Goal: Transaction & Acquisition: Purchase product/service

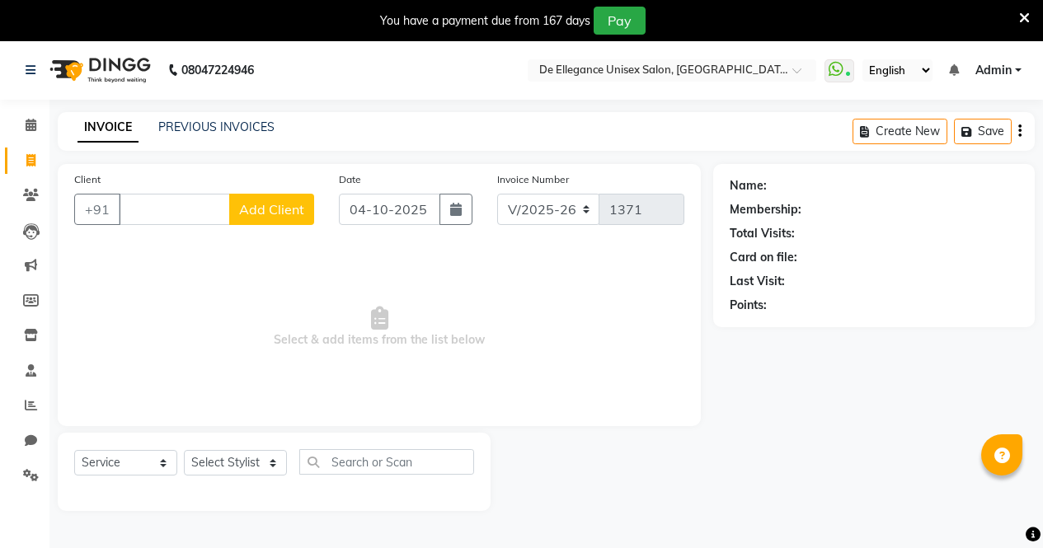
select select "7945"
select select "service"
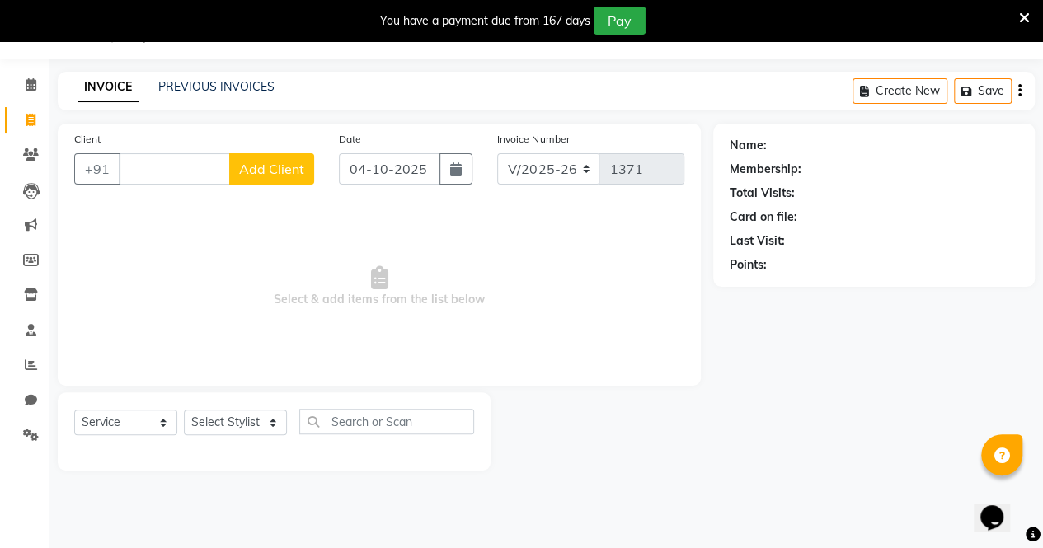
click at [175, 183] on input "Client" at bounding box center [174, 168] width 111 height 31
type input "9175651427"
click at [271, 174] on span "Add Client" at bounding box center [271, 169] width 65 height 16
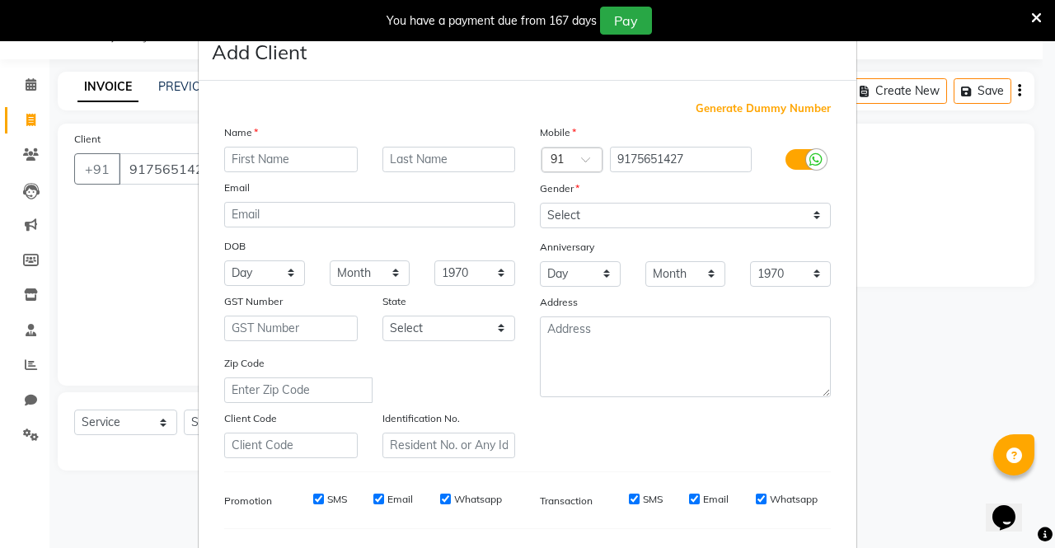
click at [287, 170] on input "text" at bounding box center [291, 160] width 134 height 26
type input "[PERSON_NAME]"
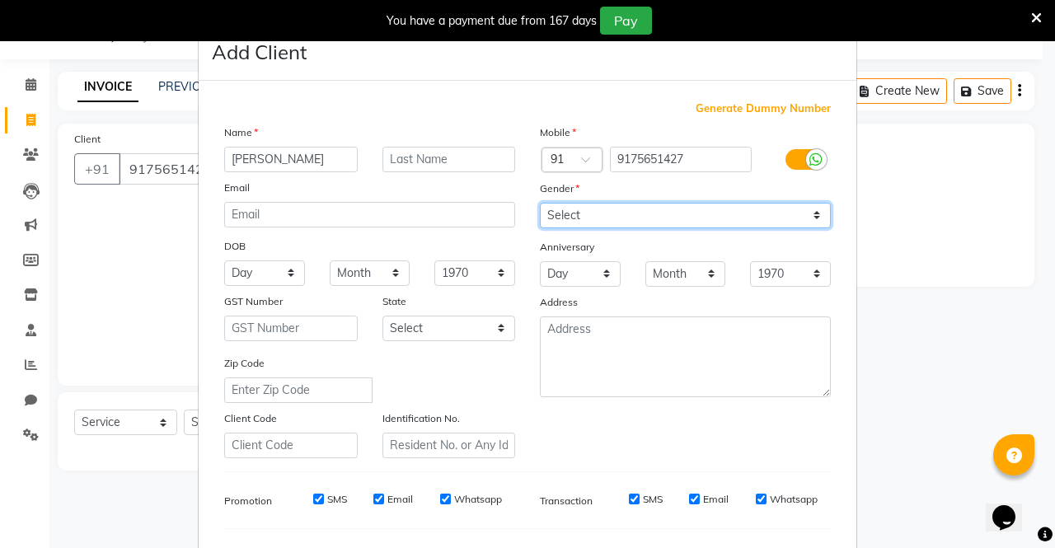
click at [607, 214] on select "Select [DEMOGRAPHIC_DATA] [DEMOGRAPHIC_DATA] Other Prefer Not To Say" at bounding box center [685, 216] width 291 height 26
select select "[DEMOGRAPHIC_DATA]"
click at [540, 203] on select "Select [DEMOGRAPHIC_DATA] [DEMOGRAPHIC_DATA] Other Prefer Not To Say" at bounding box center [685, 216] width 291 height 26
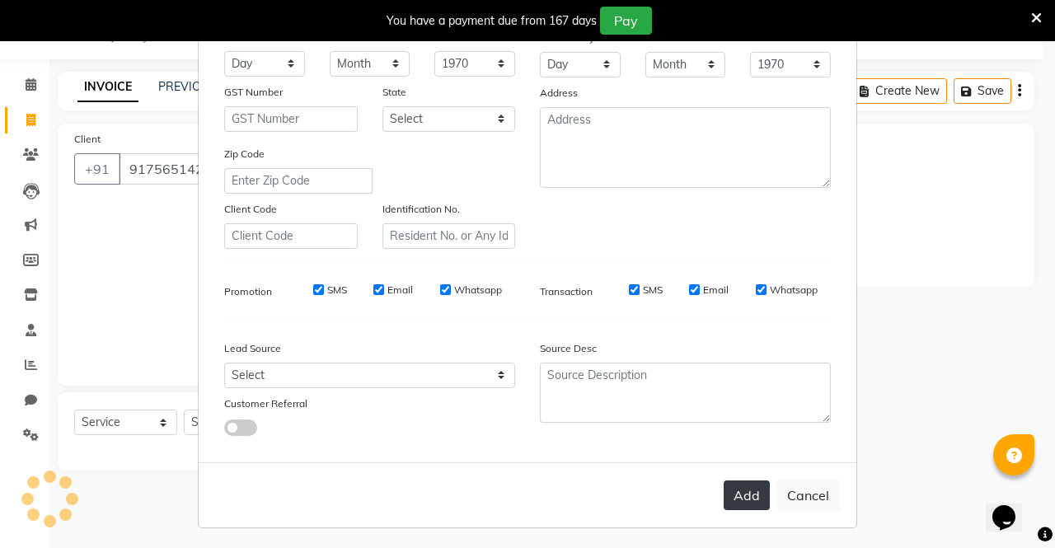
click at [738, 494] on button "Add" at bounding box center [747, 495] width 46 height 30
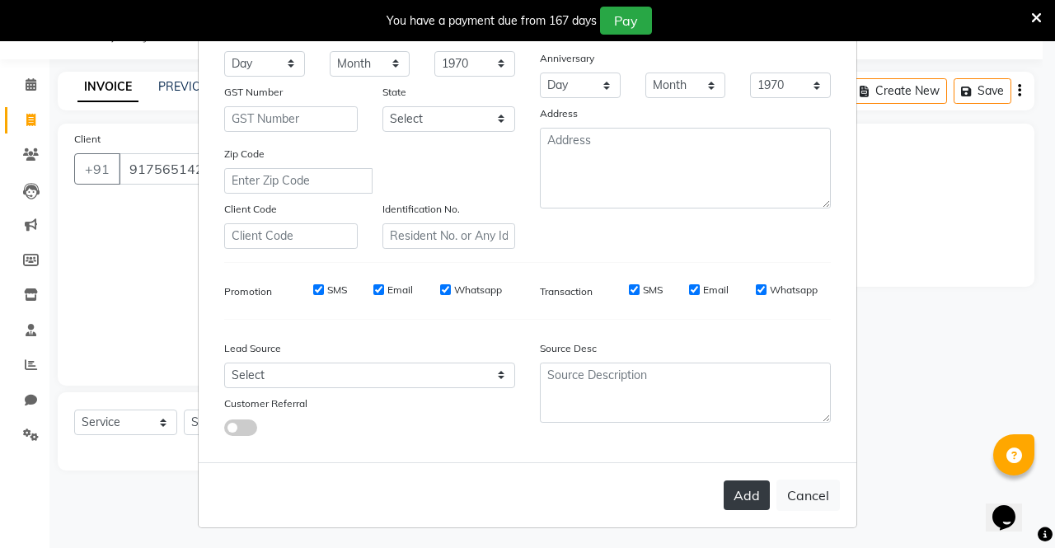
click at [738, 494] on button "Add" at bounding box center [747, 495] width 46 height 30
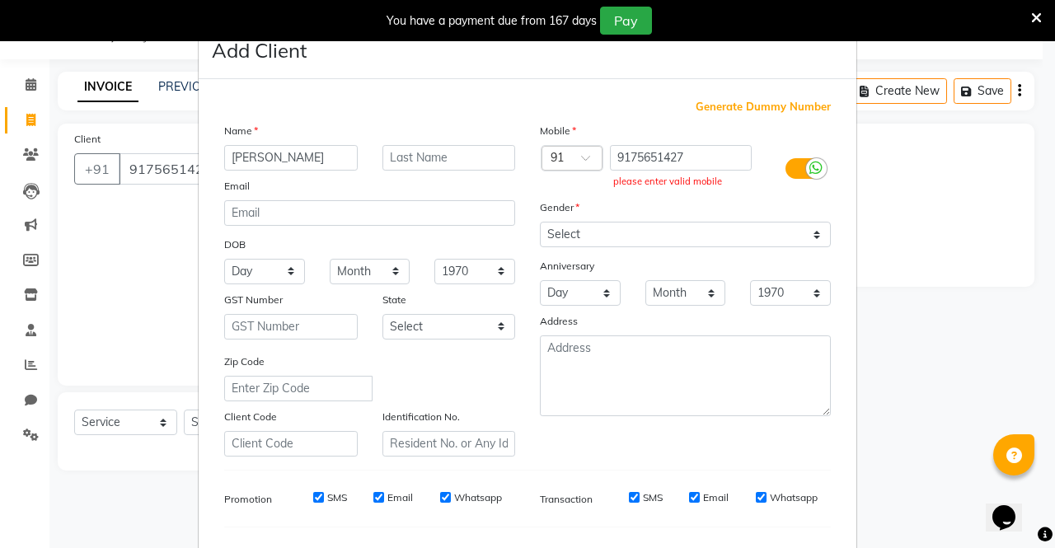
scroll to position [0, 0]
click at [710, 149] on input "9175651427" at bounding box center [681, 160] width 143 height 26
type input "9"
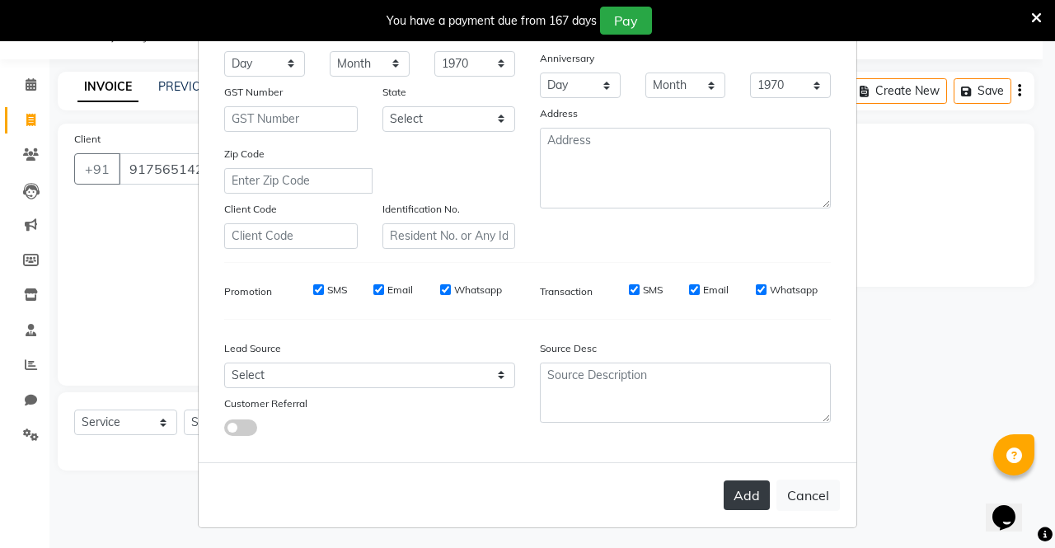
click at [735, 490] on button "Add" at bounding box center [747, 495] width 46 height 30
click at [734, 497] on button "Add" at bounding box center [747, 495] width 46 height 30
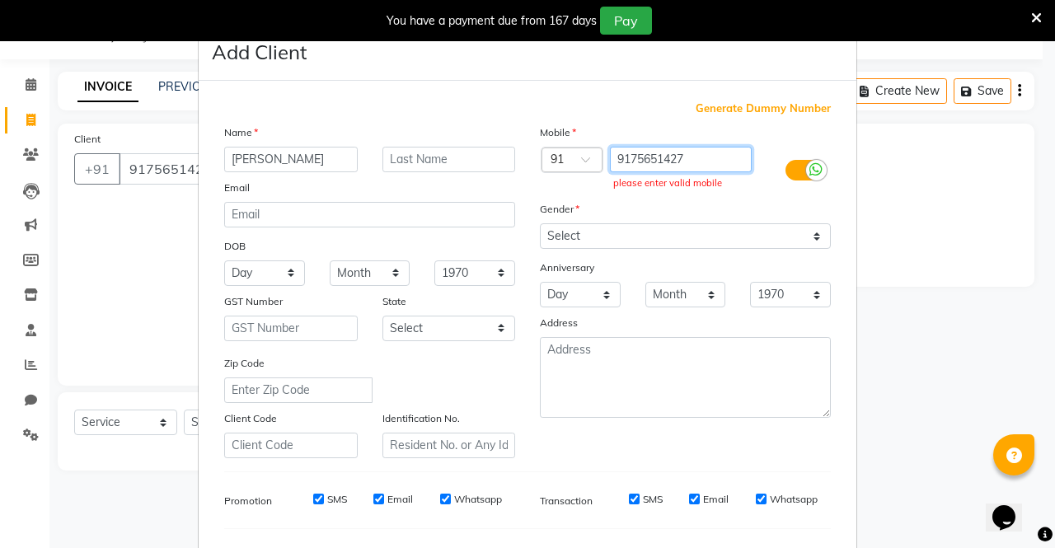
click at [697, 165] on input "9175651427" at bounding box center [681, 160] width 143 height 26
type input "9"
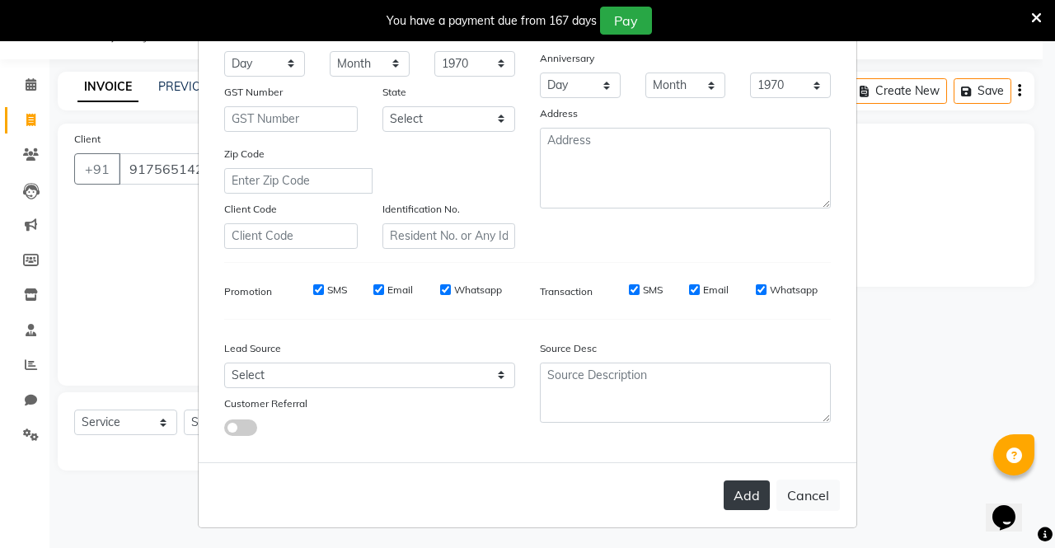
type input "9175651427"
click at [740, 490] on button "Add" at bounding box center [747, 495] width 46 height 30
click at [798, 494] on button "Cancel" at bounding box center [807, 495] width 63 height 31
select select
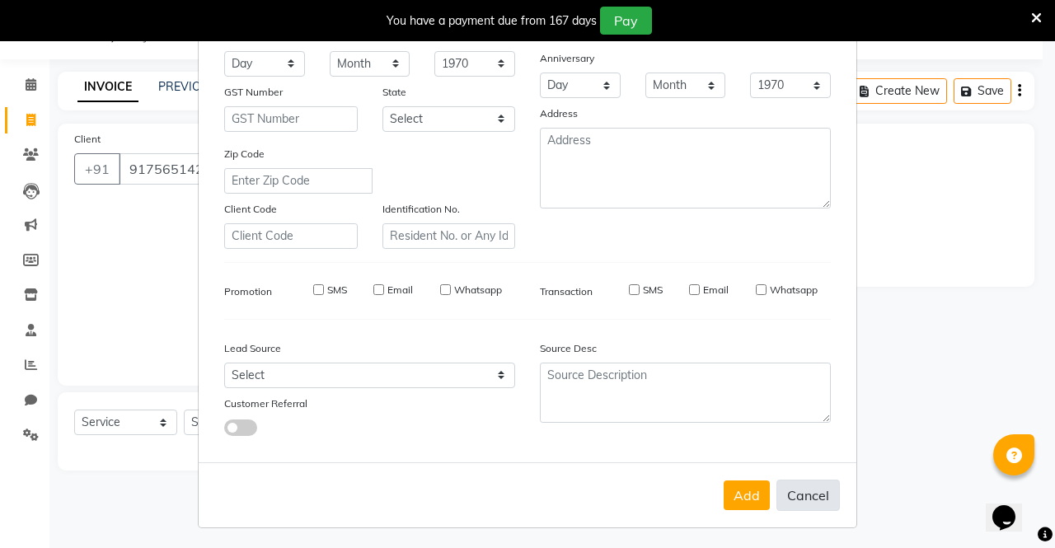
select select
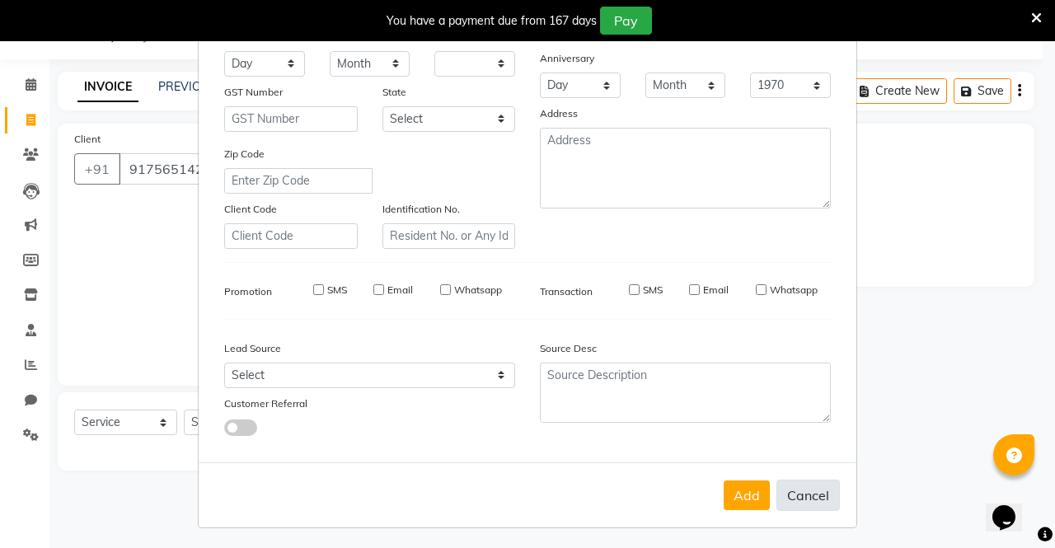
select select
checkbox input "false"
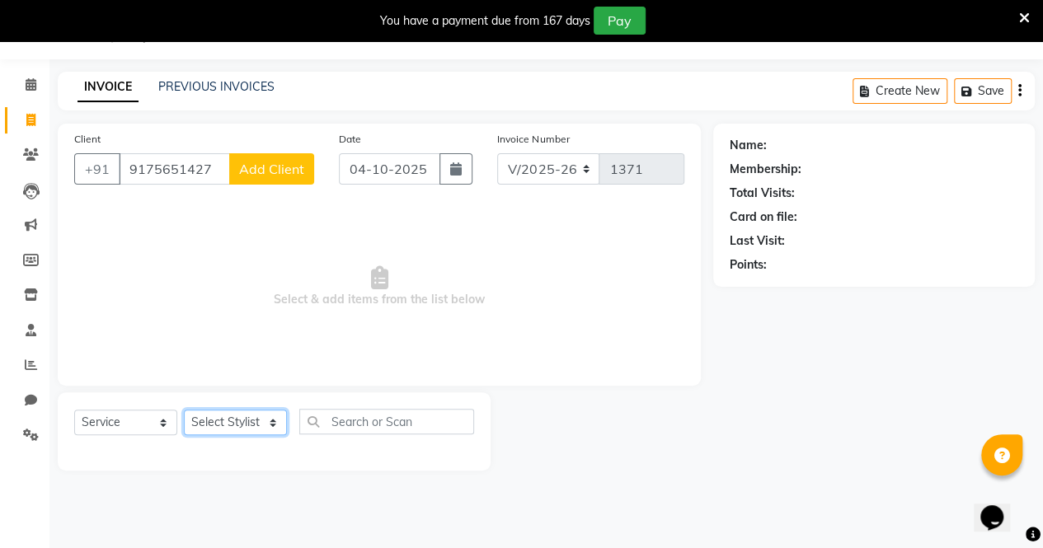
click at [242, 423] on select "Select Stylist [PERSON_NAME] [PERSON_NAME] [PERSON_NAME] [PERSON_NAME]" at bounding box center [235, 423] width 103 height 26
select select "71575"
click at [184, 410] on select "Select Stylist [PERSON_NAME] [PERSON_NAME] [PERSON_NAME] [PERSON_NAME]" at bounding box center [235, 423] width 103 height 26
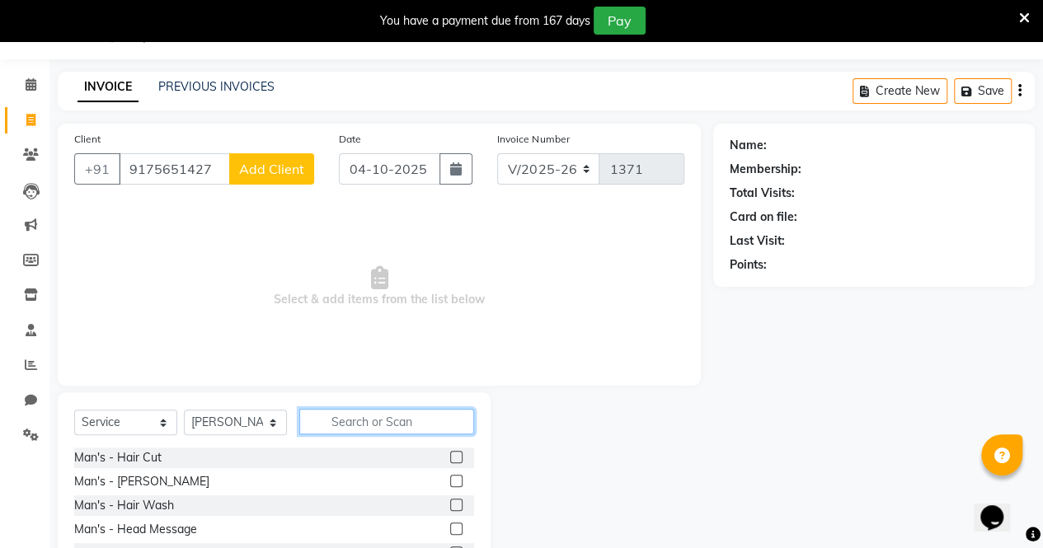
click at [382, 423] on input "text" at bounding box center [386, 422] width 175 height 26
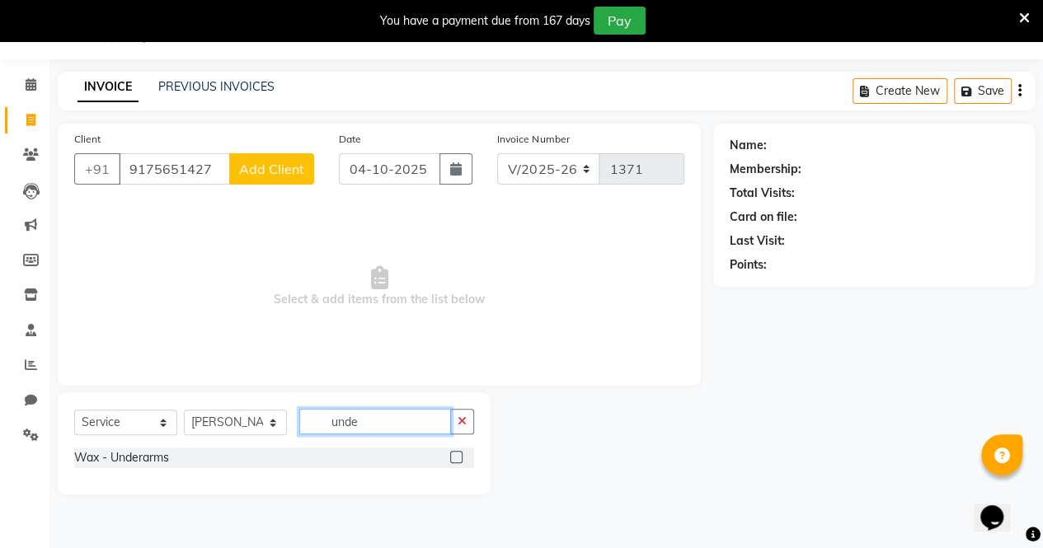
type input "unde"
click at [458, 452] on label at bounding box center [456, 457] width 12 height 12
click at [458, 452] on input "checkbox" at bounding box center [455, 457] width 11 height 11
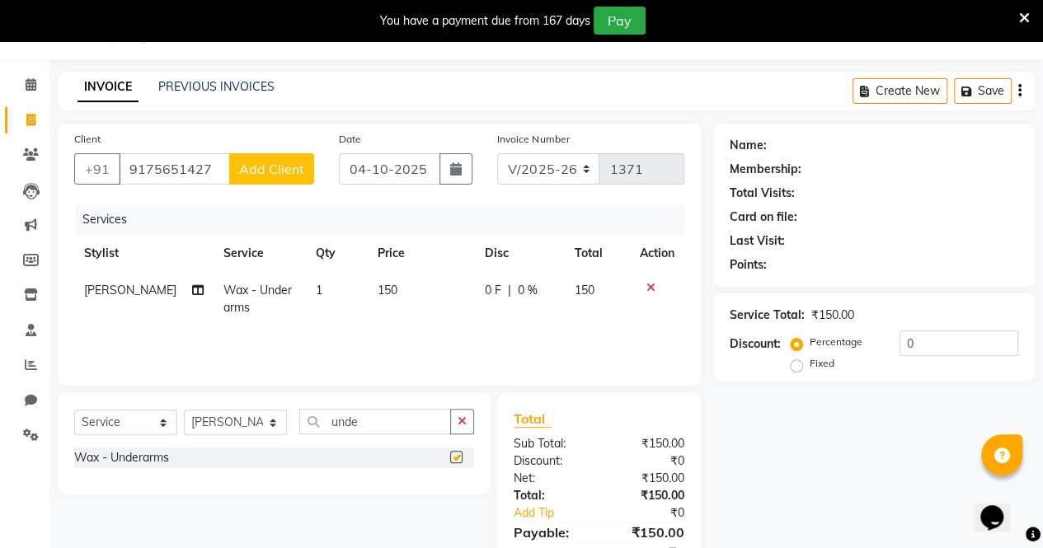
checkbox input "false"
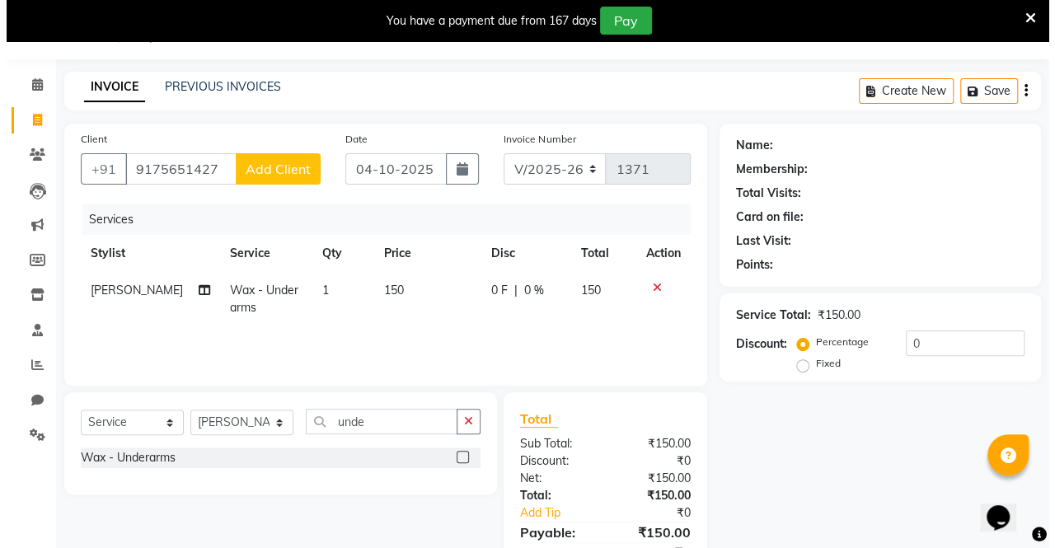
scroll to position [115, 0]
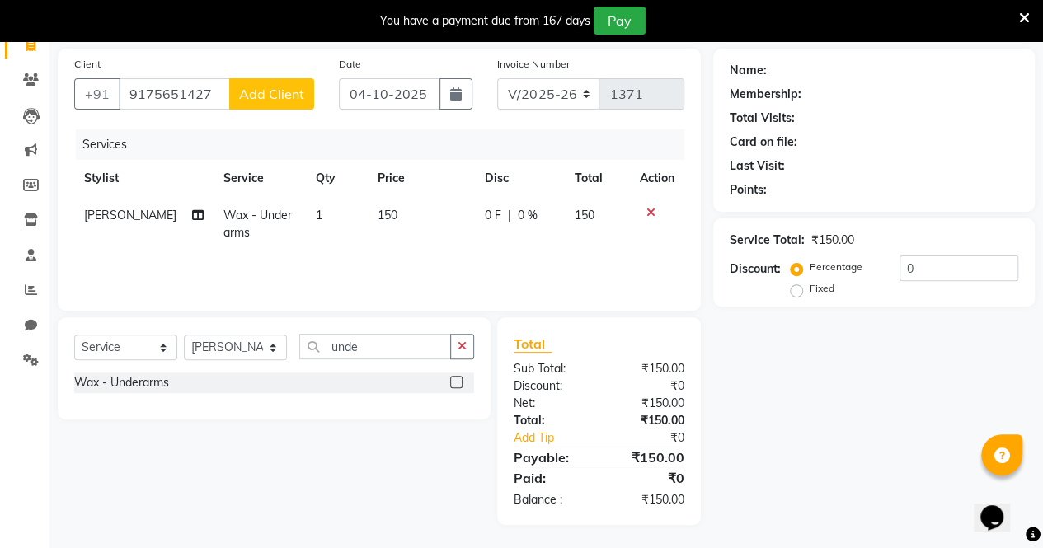
click at [286, 91] on span "Add Client" at bounding box center [271, 94] width 65 height 16
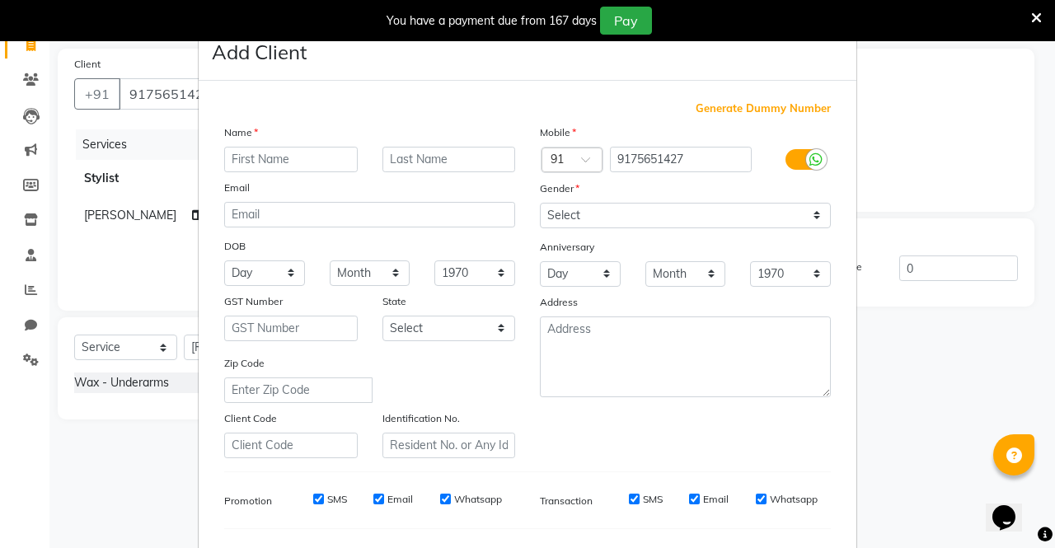
click at [305, 153] on input "text" at bounding box center [291, 160] width 134 height 26
type input "[PERSON_NAME]"
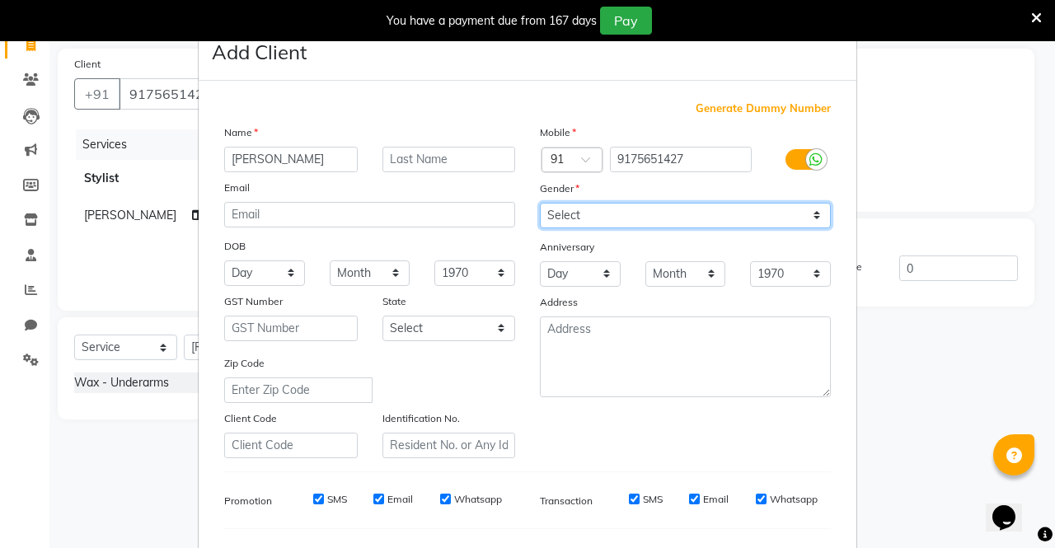
click at [584, 220] on select "Select [DEMOGRAPHIC_DATA] [DEMOGRAPHIC_DATA] Other Prefer Not To Say" at bounding box center [685, 216] width 291 height 26
select select "[DEMOGRAPHIC_DATA]"
click at [540, 203] on select "Select [DEMOGRAPHIC_DATA] [DEMOGRAPHIC_DATA] Other Prefer Not To Say" at bounding box center [685, 216] width 291 height 26
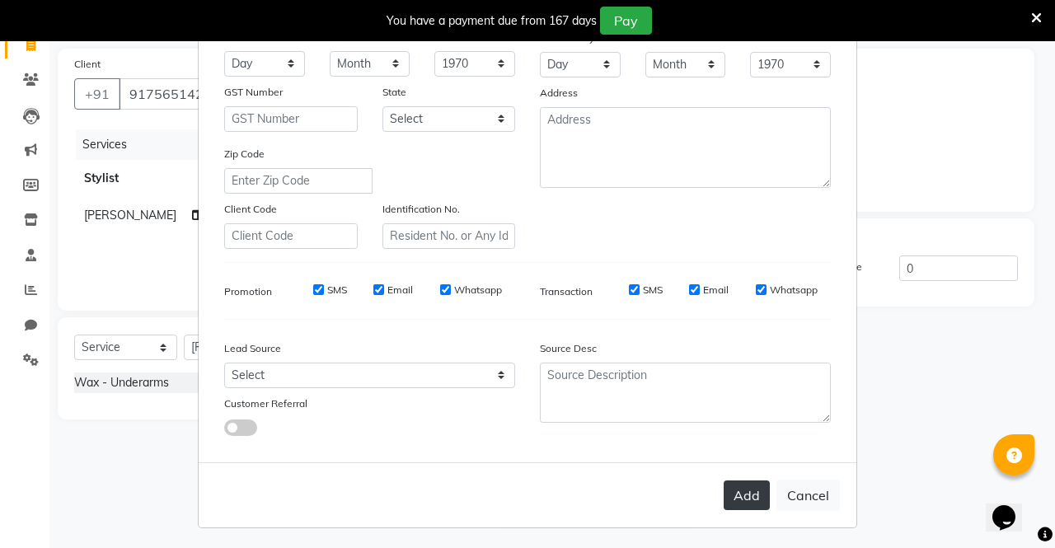
click at [742, 495] on button "Add" at bounding box center [747, 495] width 46 height 30
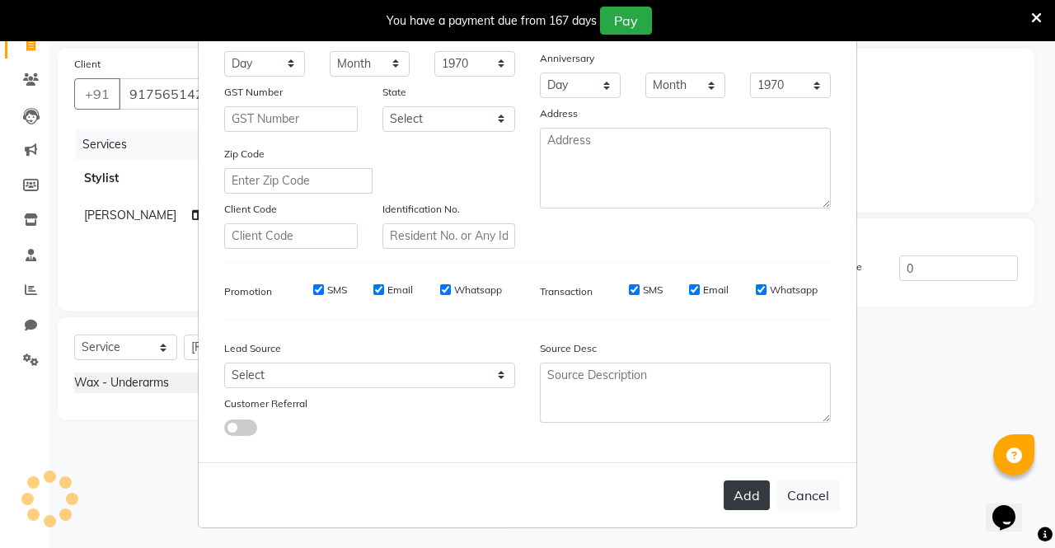
click at [742, 495] on button "Add" at bounding box center [747, 495] width 46 height 30
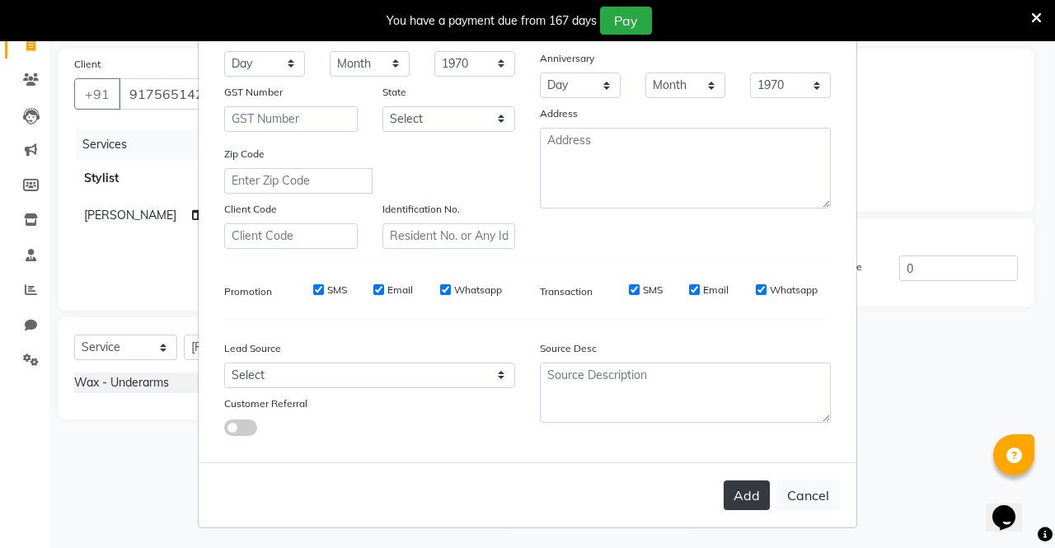
click at [747, 487] on button "Add" at bounding box center [747, 495] width 46 height 30
click at [735, 498] on button "Add" at bounding box center [747, 495] width 46 height 30
click at [738, 500] on button "Add" at bounding box center [747, 495] width 46 height 30
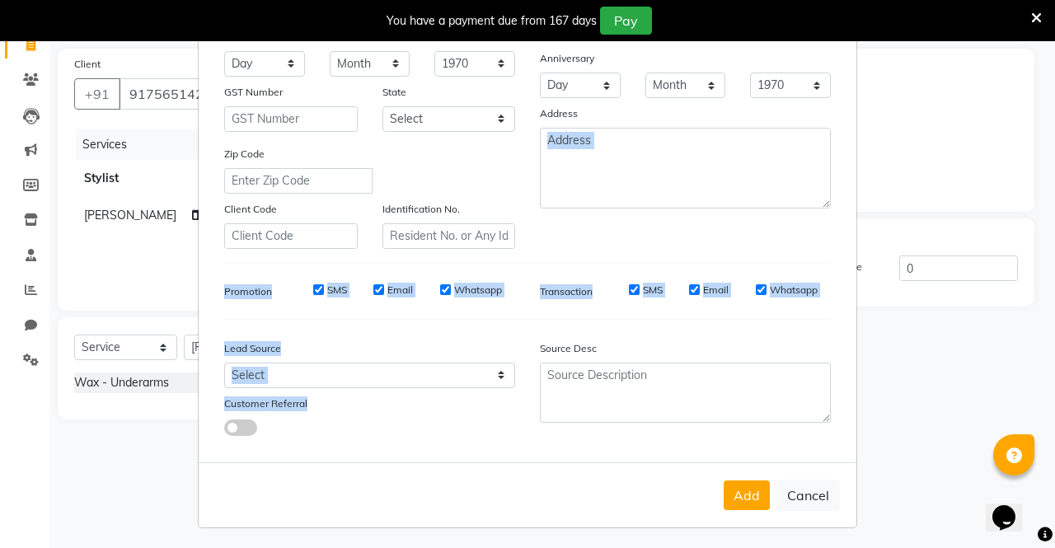
drag, startPoint x: 342, startPoint y: 408, endPoint x: 576, endPoint y: 96, distance: 389.7
click at [576, 96] on div "Generate Dummy Number Name [PERSON_NAME] Email DOB Day 01 02 03 04 05 06 07 08 …" at bounding box center [527, 170] width 631 height 558
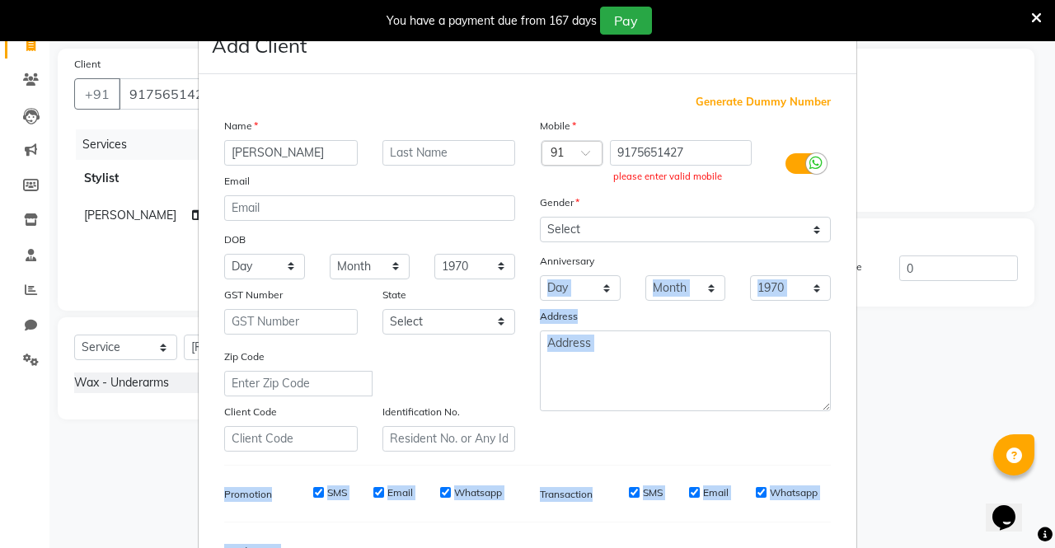
scroll to position [5, 0]
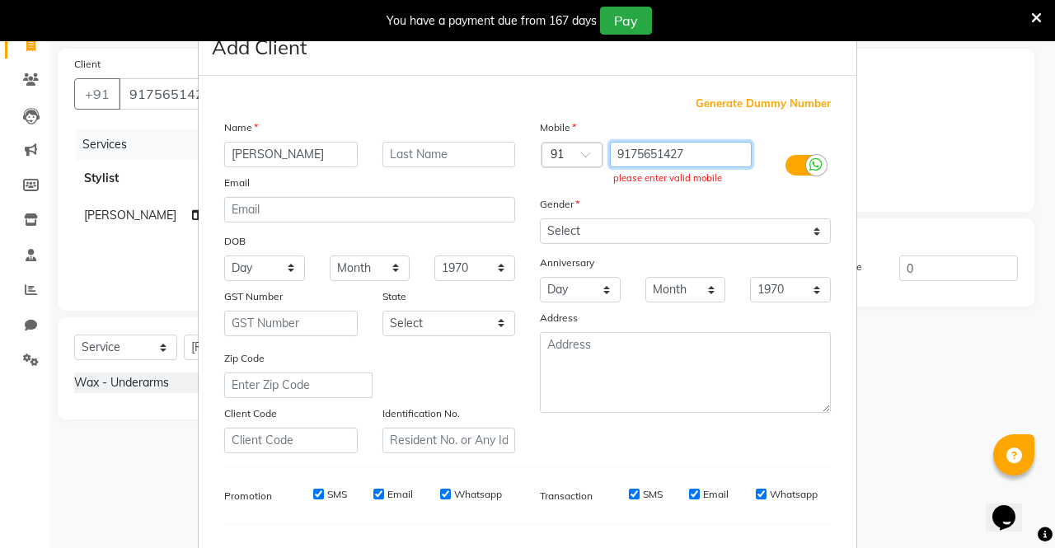
click at [696, 162] on input "9175651427" at bounding box center [681, 155] width 143 height 26
type input "9"
type input "0"
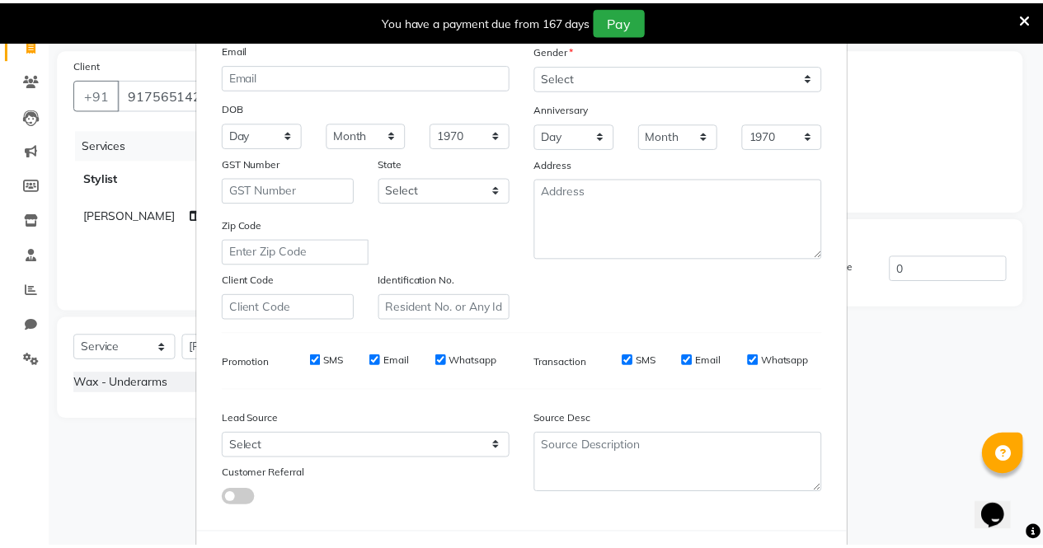
scroll to position [209, 0]
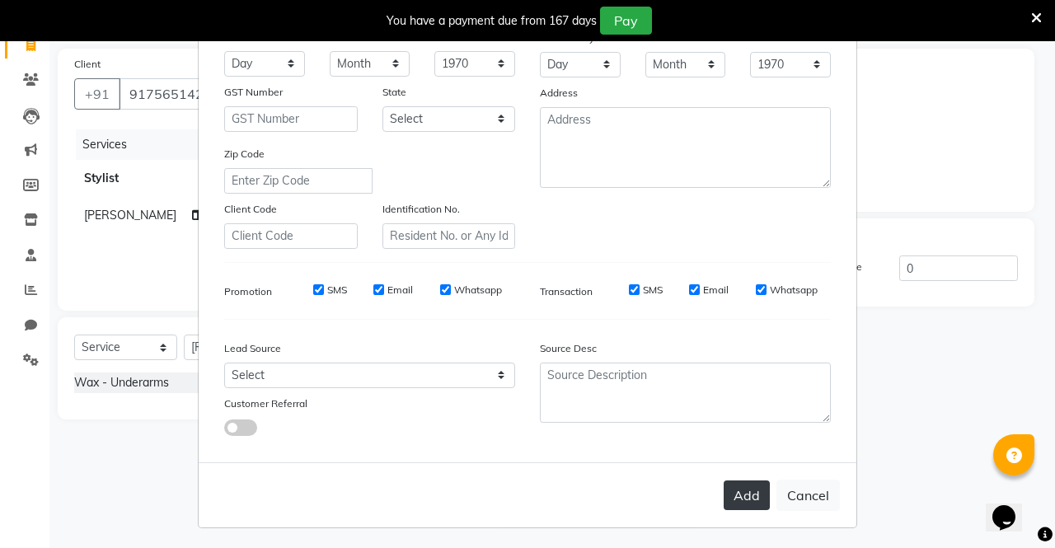
type input "9175651427"
click at [739, 489] on button "Add" at bounding box center [747, 495] width 46 height 30
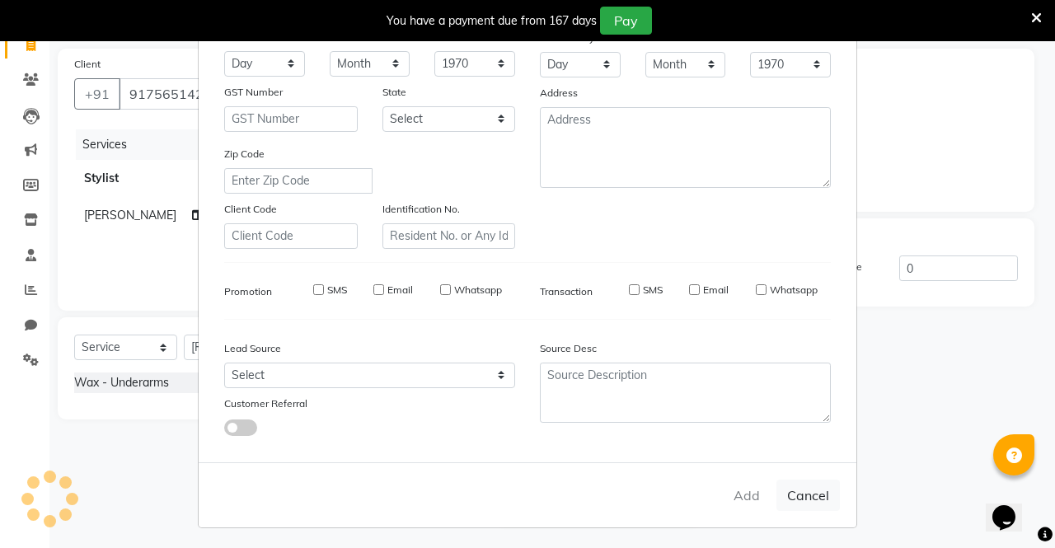
type input "9175651427"
select select
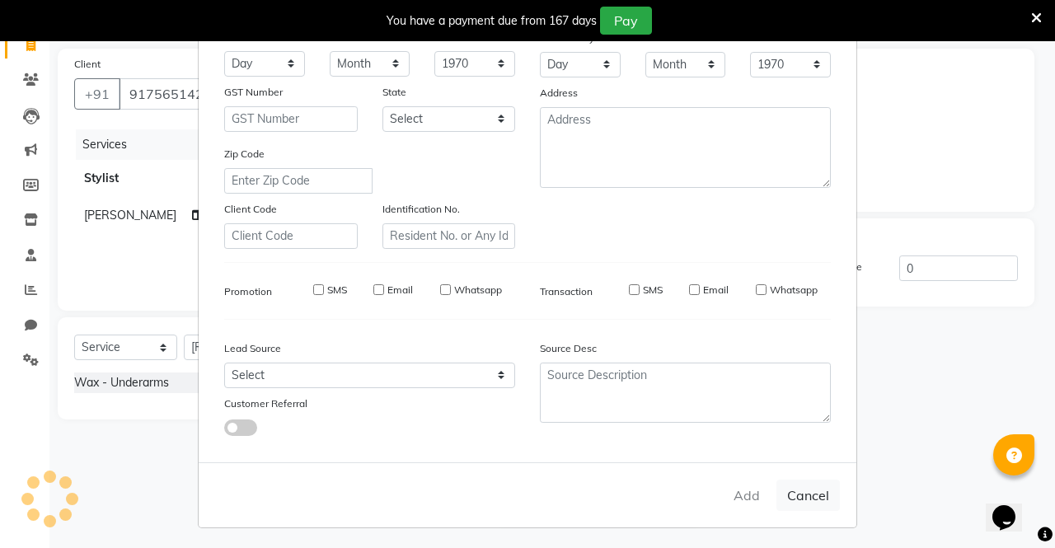
select select
checkbox input "false"
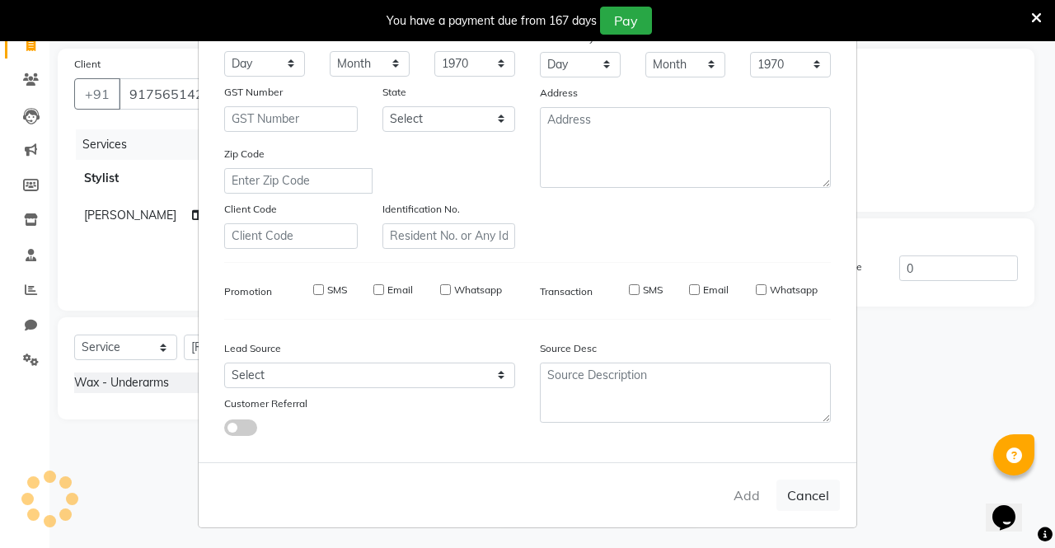
checkbox input "false"
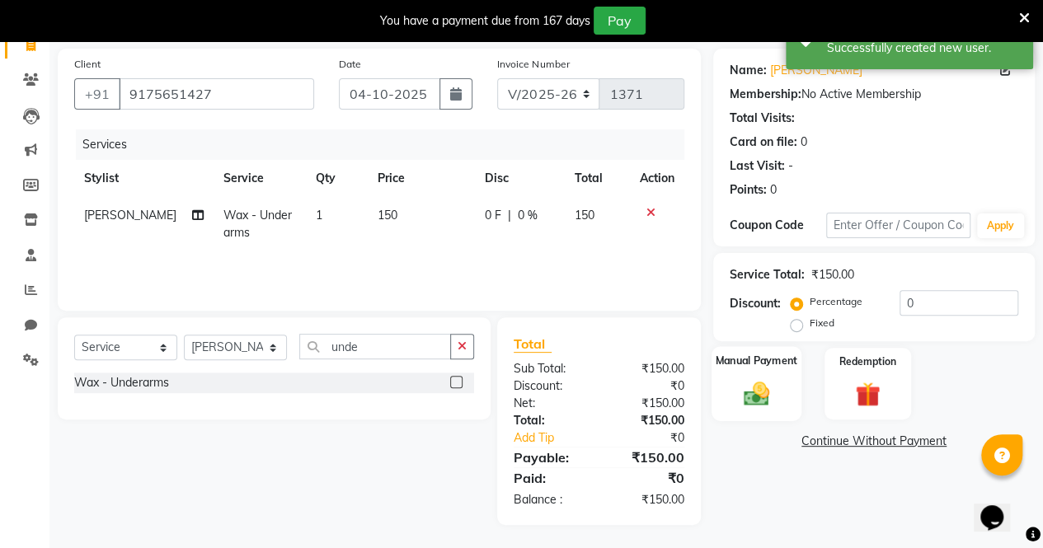
click at [748, 373] on div "Manual Payment" at bounding box center [756, 383] width 90 height 75
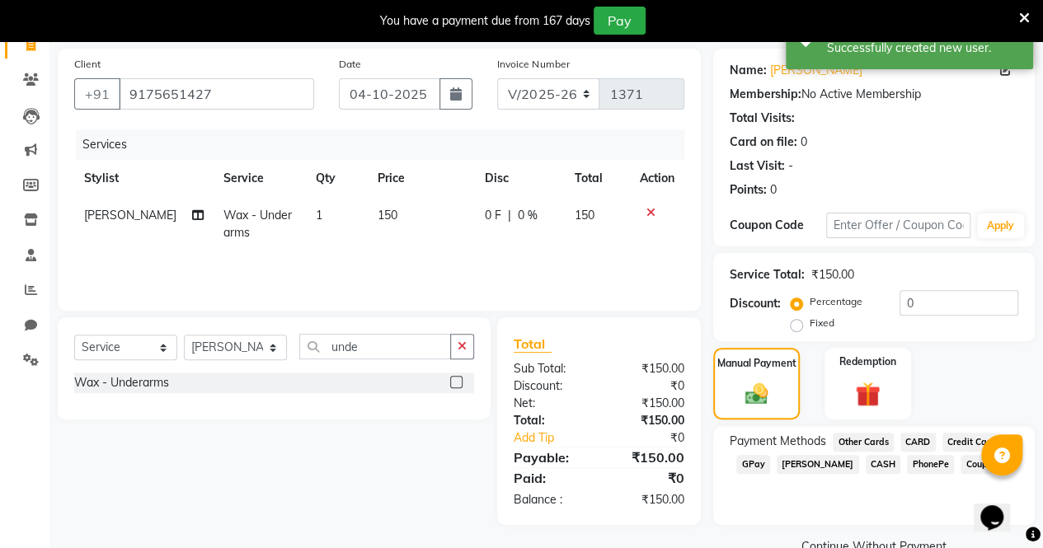
click at [753, 463] on span "GPay" at bounding box center [753, 464] width 34 height 19
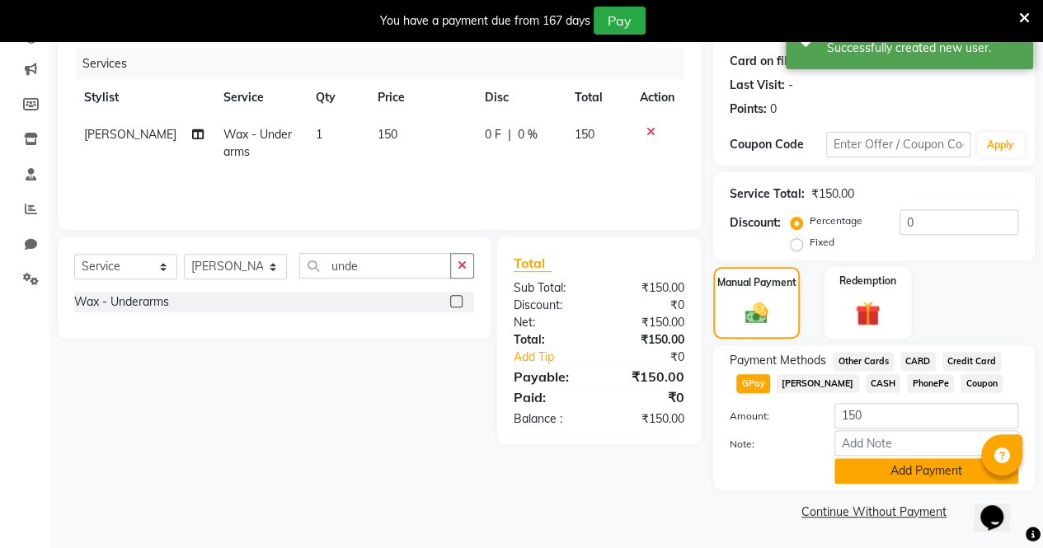
click at [893, 476] on button "Add Payment" at bounding box center [926, 471] width 184 height 26
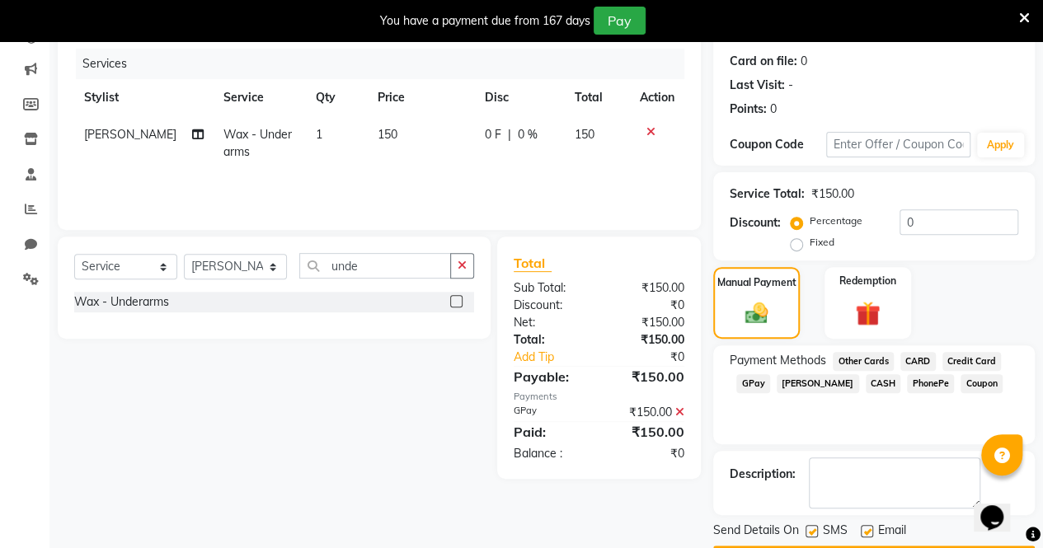
click at [865, 531] on label at bounding box center [866, 531] width 12 height 12
click at [865, 531] on input "checkbox" at bounding box center [865, 532] width 11 height 11
checkbox input "false"
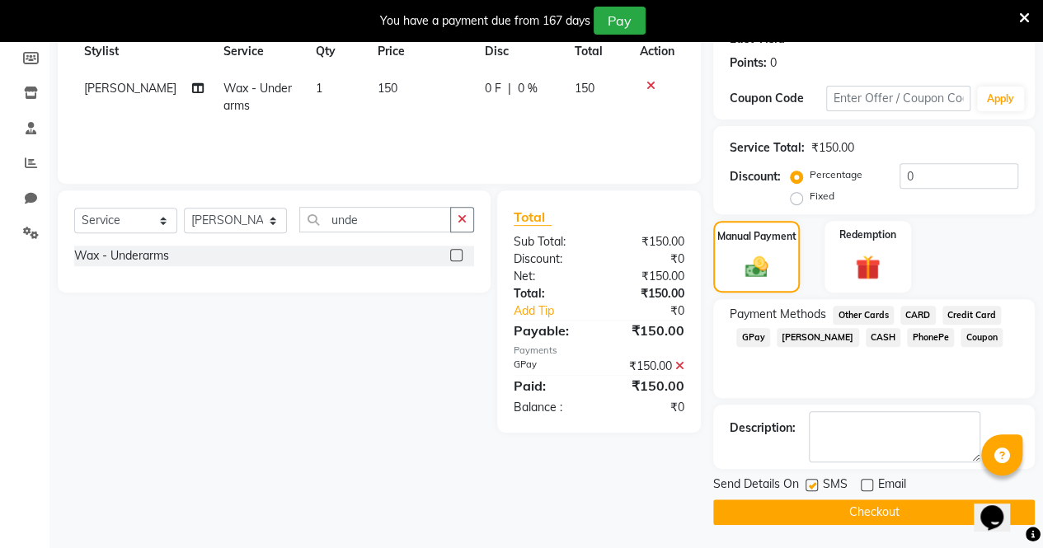
click at [863, 510] on button "Checkout" at bounding box center [873, 512] width 321 height 26
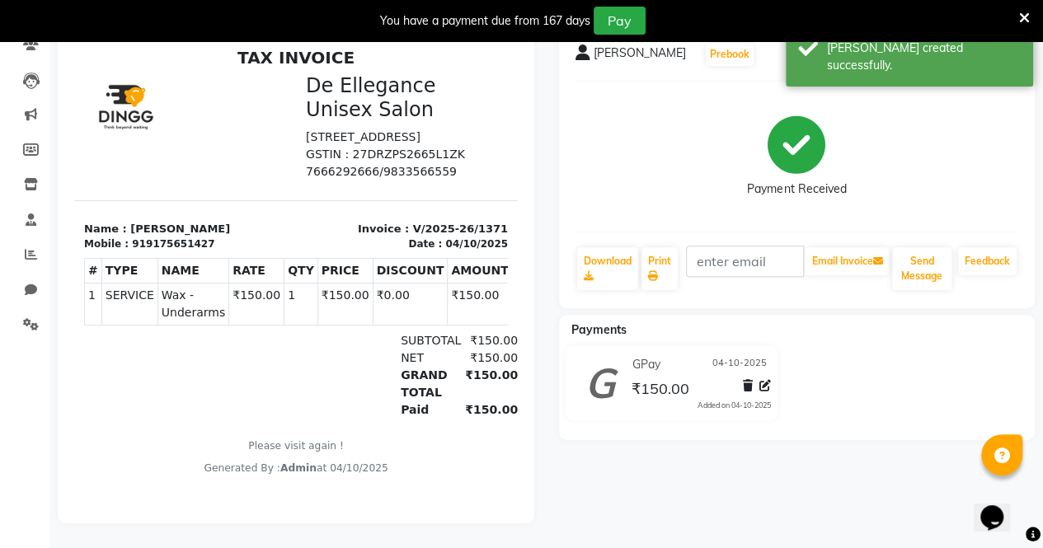
select select "7945"
select select "service"
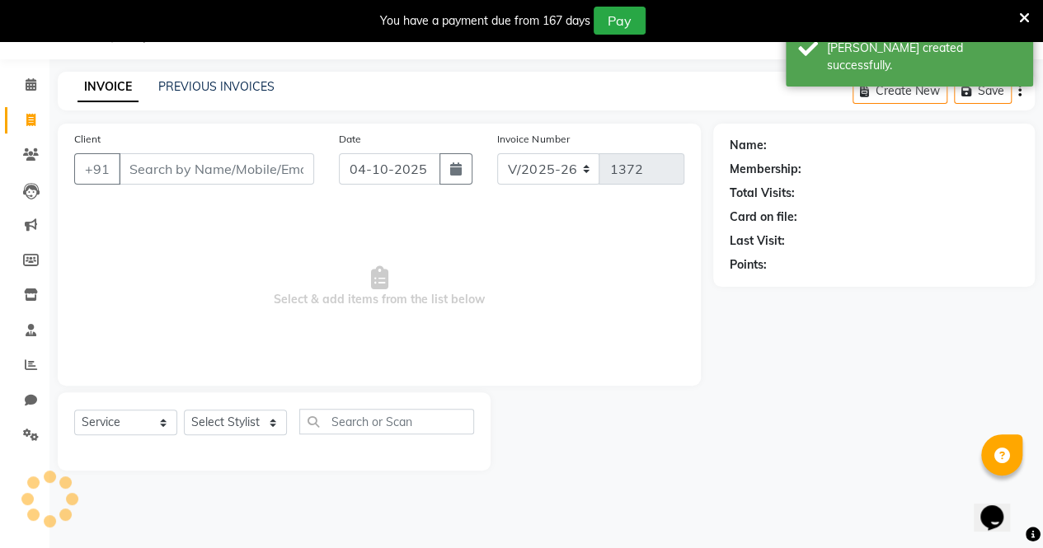
scroll to position [40, 0]
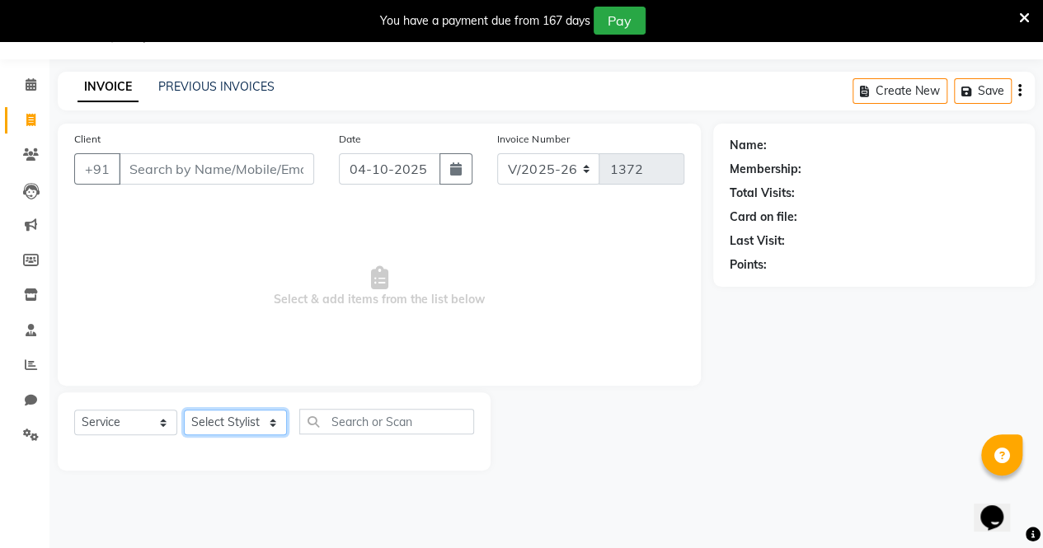
click at [233, 416] on select "Select Stylist [PERSON_NAME] [PERSON_NAME] [PERSON_NAME] [PERSON_NAME]" at bounding box center [235, 423] width 103 height 26
click at [216, 174] on input "Client" at bounding box center [216, 168] width 195 height 31
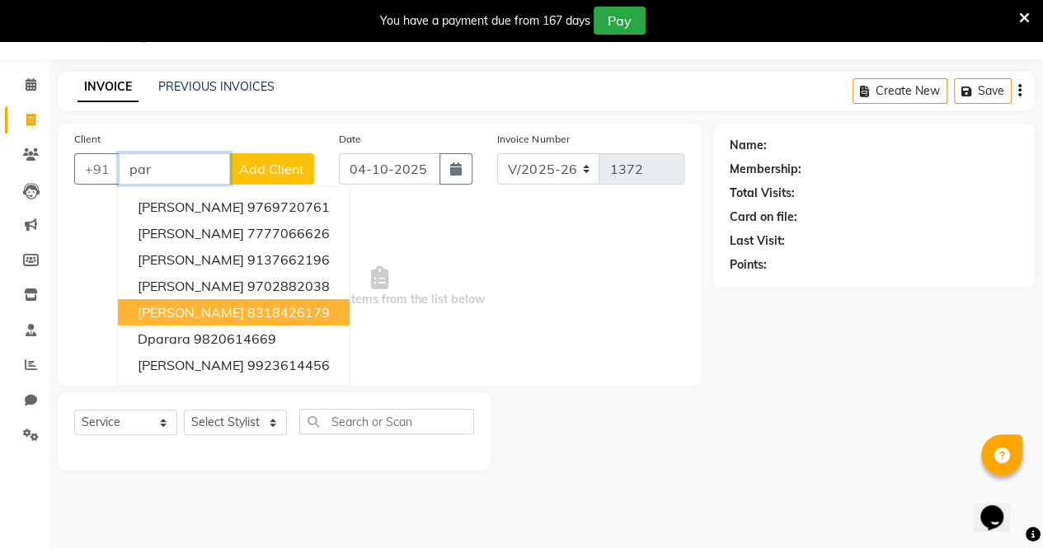
click at [256, 308] on ngb-highlight "8318426179" at bounding box center [288, 312] width 82 height 16
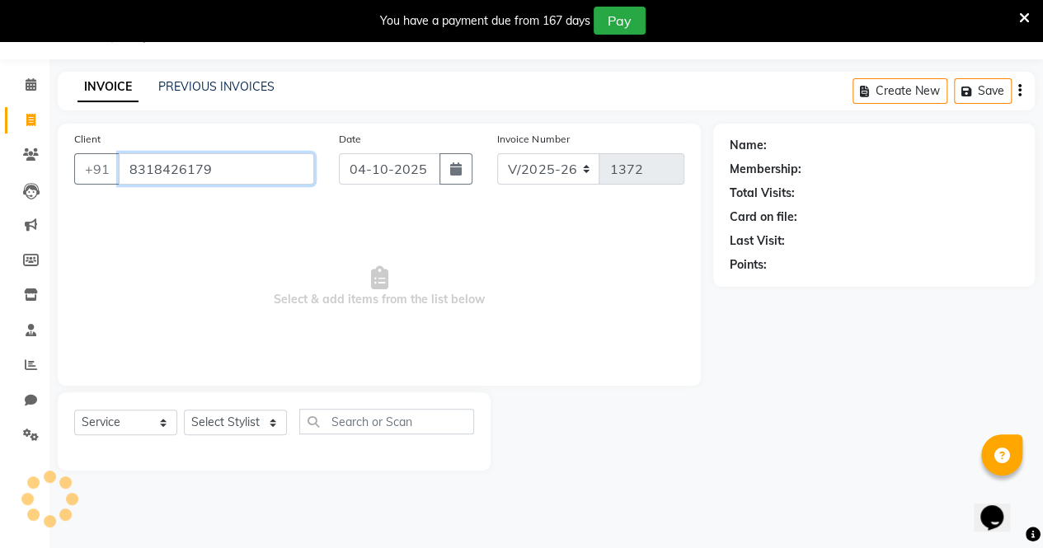
type input "8318426179"
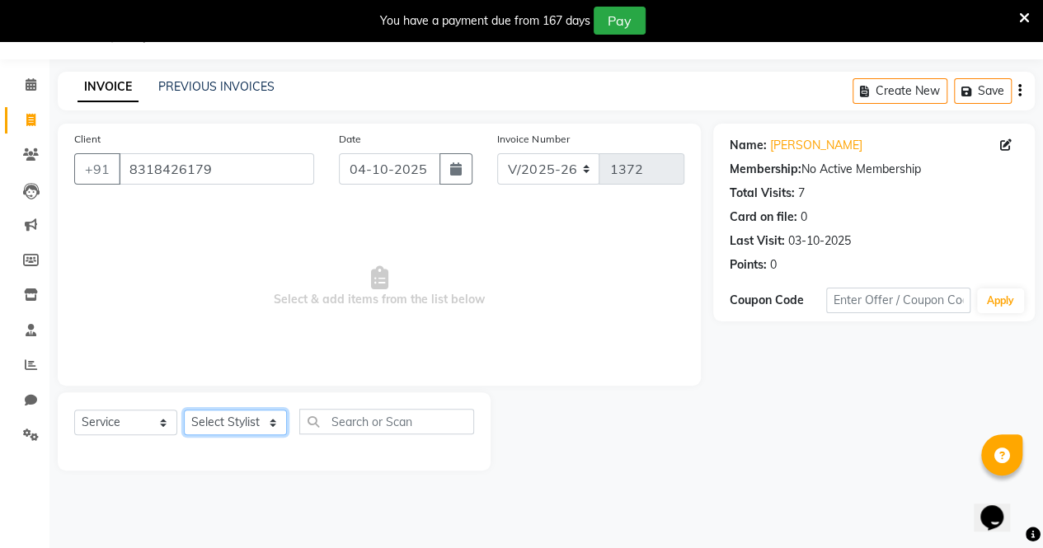
click at [233, 426] on select "Select Stylist [PERSON_NAME] [PERSON_NAME] [PERSON_NAME] [PERSON_NAME]" at bounding box center [235, 423] width 103 height 26
select select "71575"
click at [184, 410] on select "Select Stylist [PERSON_NAME] [PERSON_NAME] [PERSON_NAME] [PERSON_NAME]" at bounding box center [235, 423] width 103 height 26
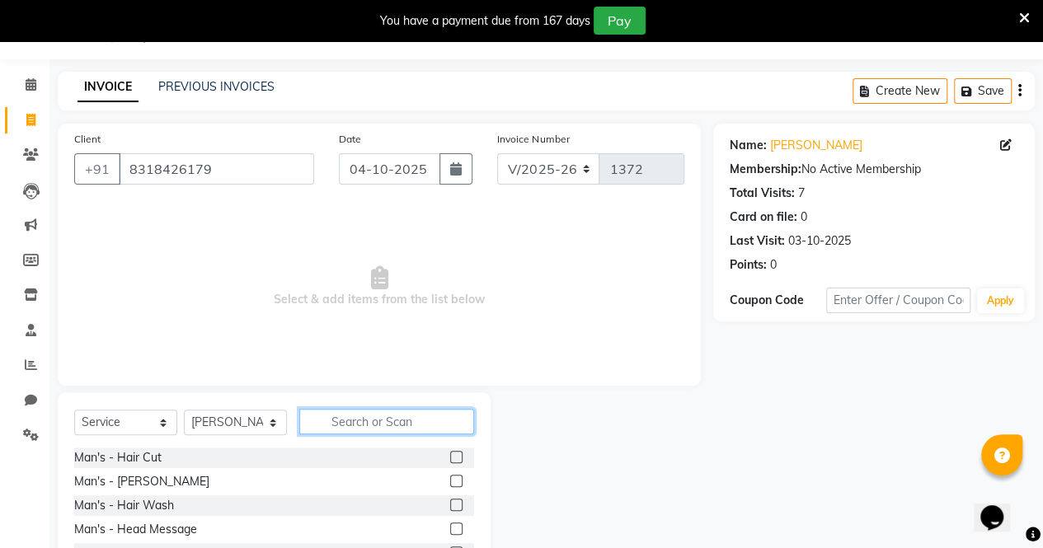
click at [377, 419] on input "text" at bounding box center [386, 422] width 175 height 26
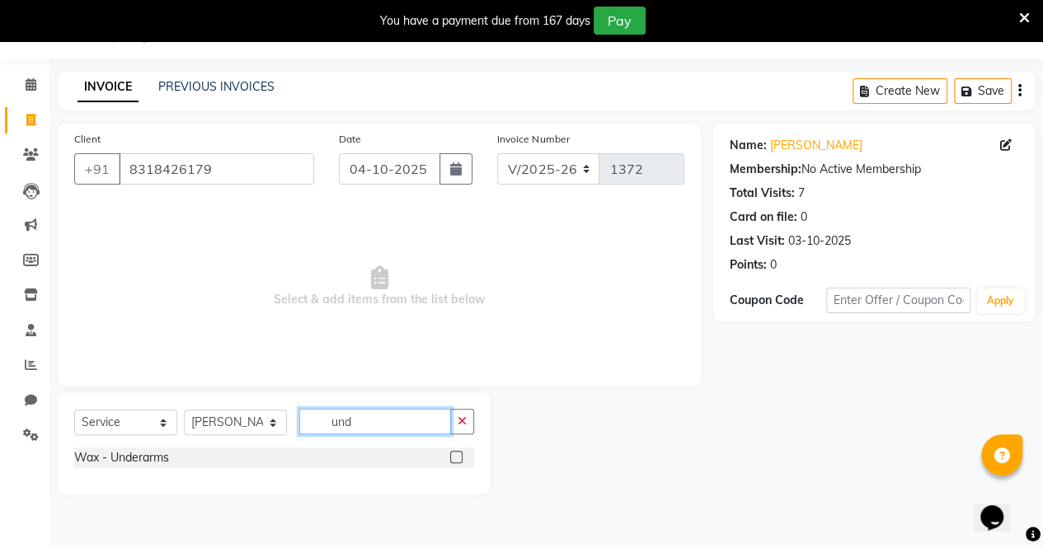
type input "und"
click at [459, 456] on label at bounding box center [456, 457] width 12 height 12
click at [459, 456] on input "checkbox" at bounding box center [455, 457] width 11 height 11
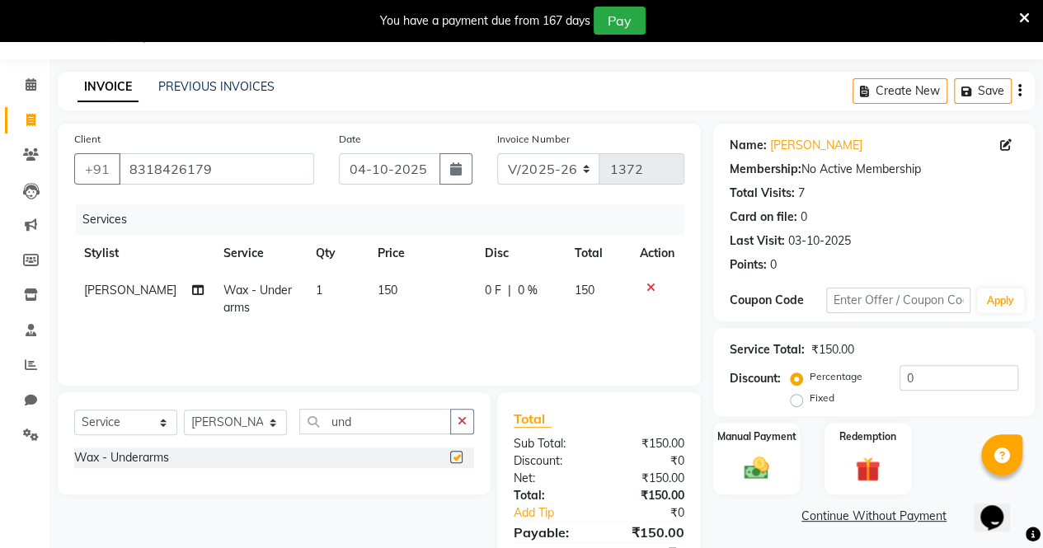
checkbox input "false"
click at [466, 421] on icon "button" at bounding box center [461, 421] width 9 height 12
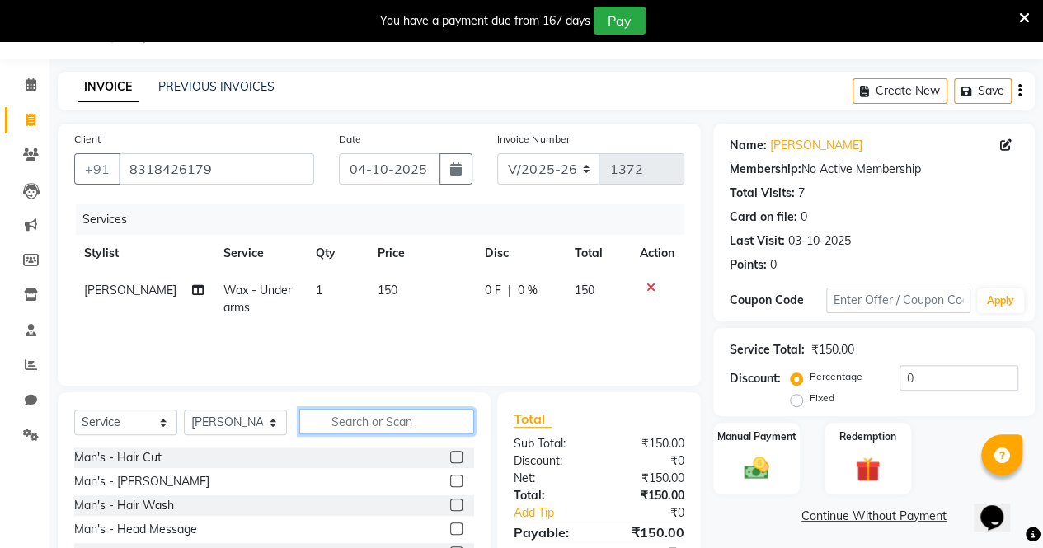
click at [405, 419] on input "text" at bounding box center [386, 422] width 175 height 26
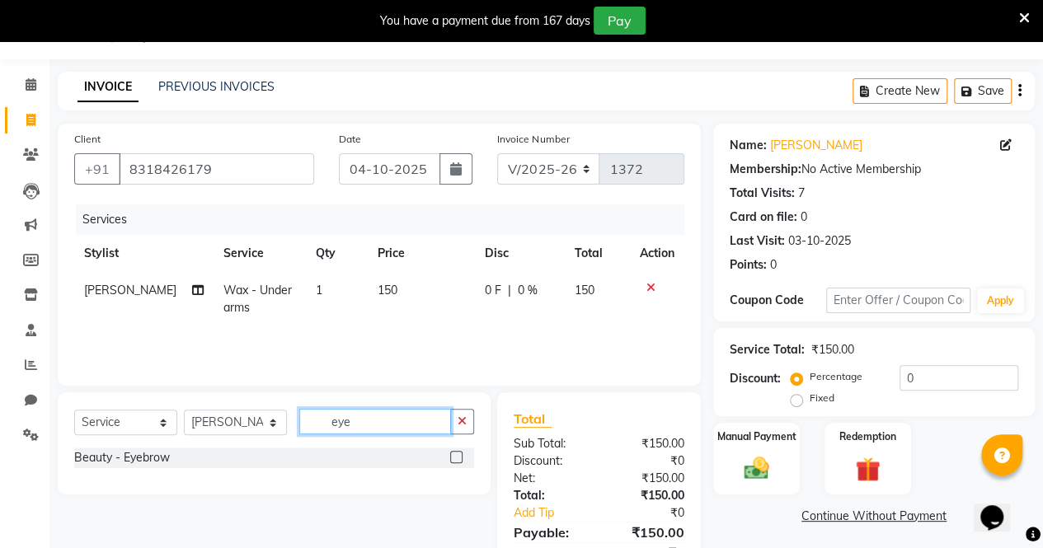
type input "eye"
click at [459, 456] on label at bounding box center [456, 457] width 12 height 12
click at [459, 456] on input "checkbox" at bounding box center [455, 457] width 11 height 11
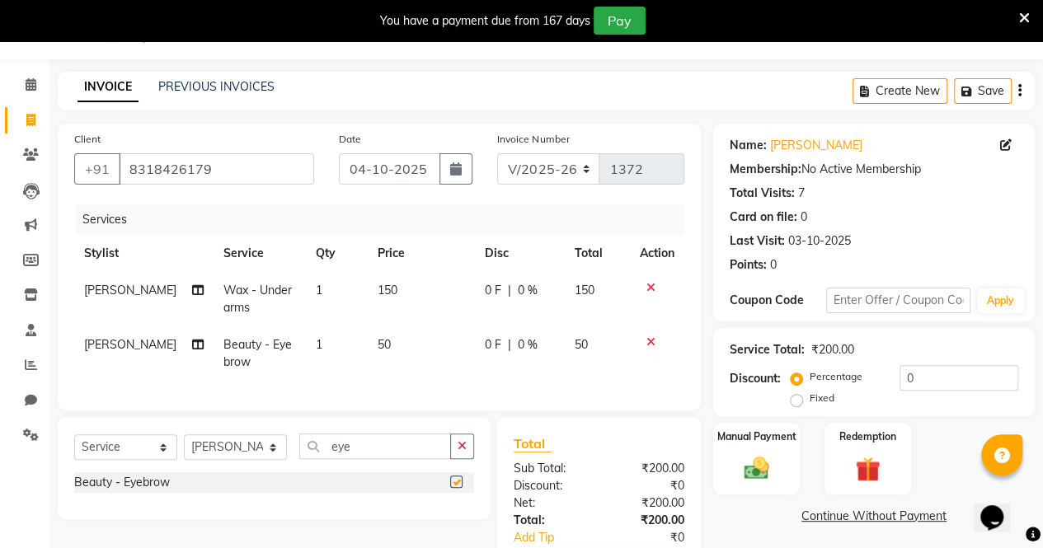
checkbox input "false"
click at [465, 452] on icon "button" at bounding box center [461, 446] width 9 height 12
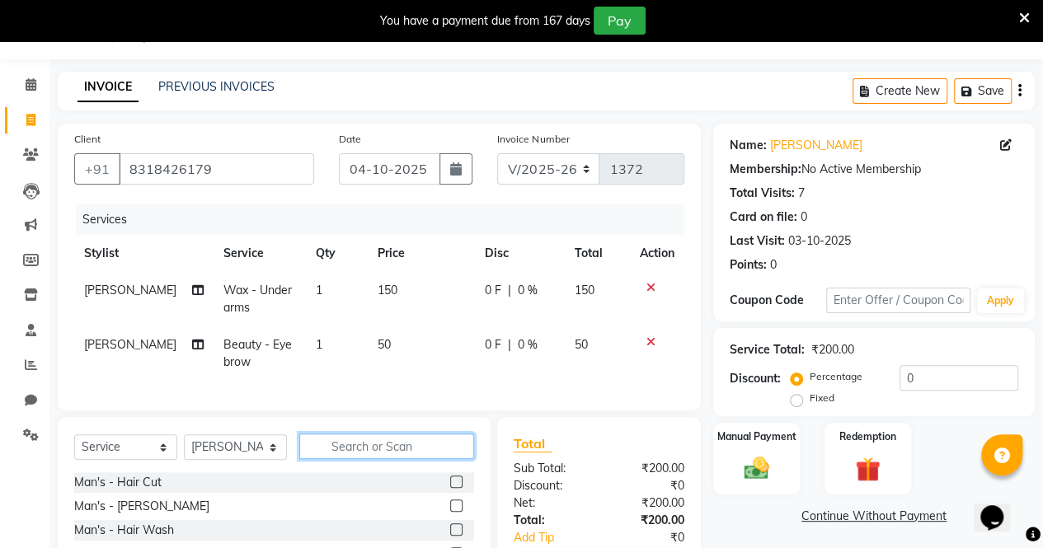
click at [398, 459] on input "text" at bounding box center [386, 446] width 175 height 26
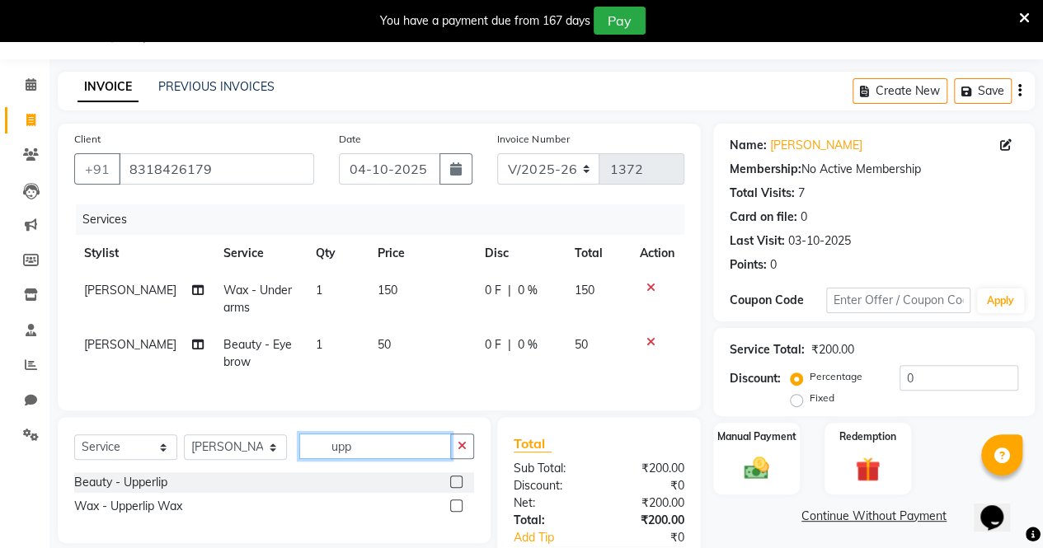
type input "upp"
click at [456, 512] on label at bounding box center [456, 505] width 12 height 12
click at [456, 512] on input "checkbox" at bounding box center [455, 506] width 11 height 11
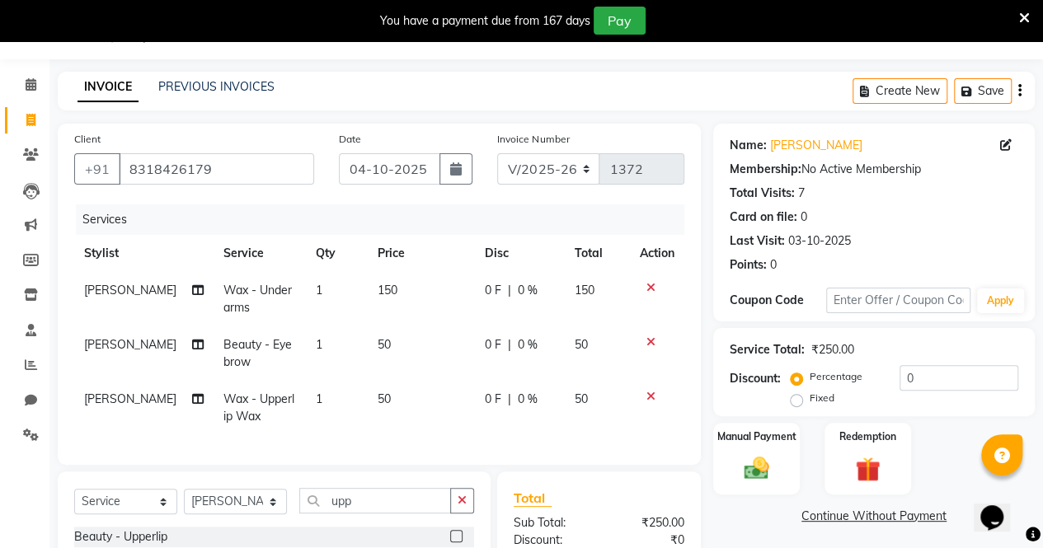
checkbox input "false"
click at [741, 454] on img at bounding box center [756, 468] width 42 height 30
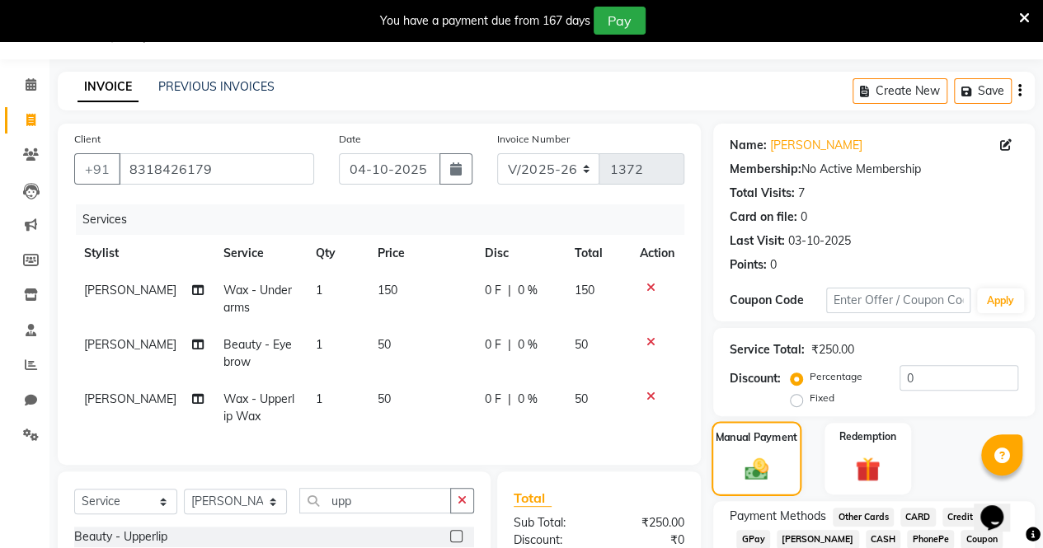
scroll to position [208, 0]
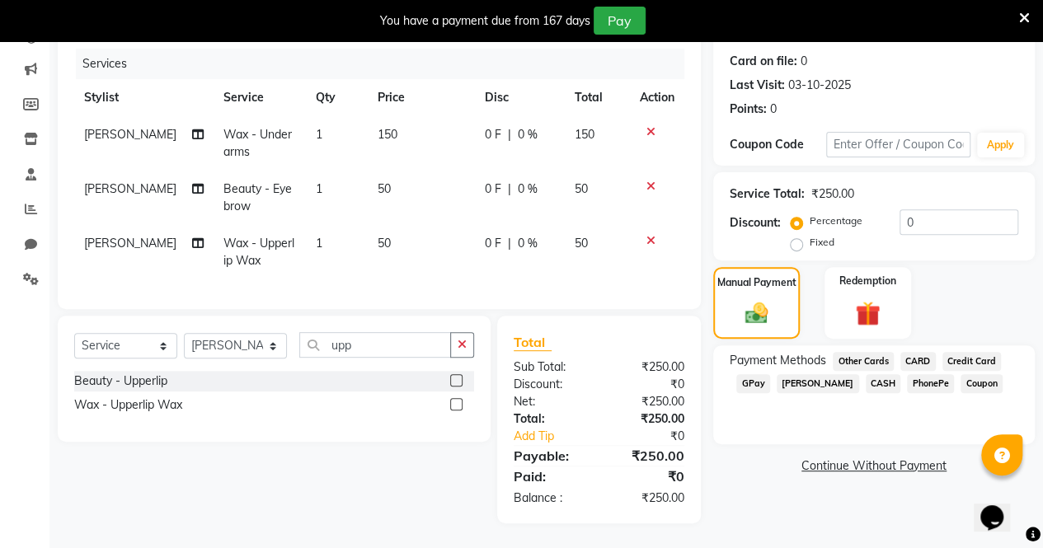
click at [764, 374] on span "GPay" at bounding box center [753, 383] width 34 height 19
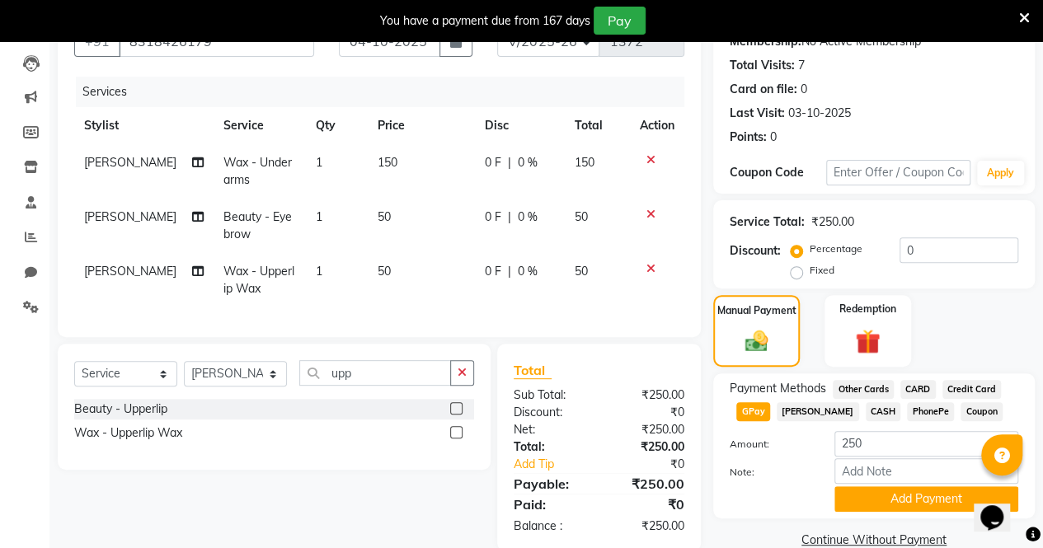
scroll to position [165, 0]
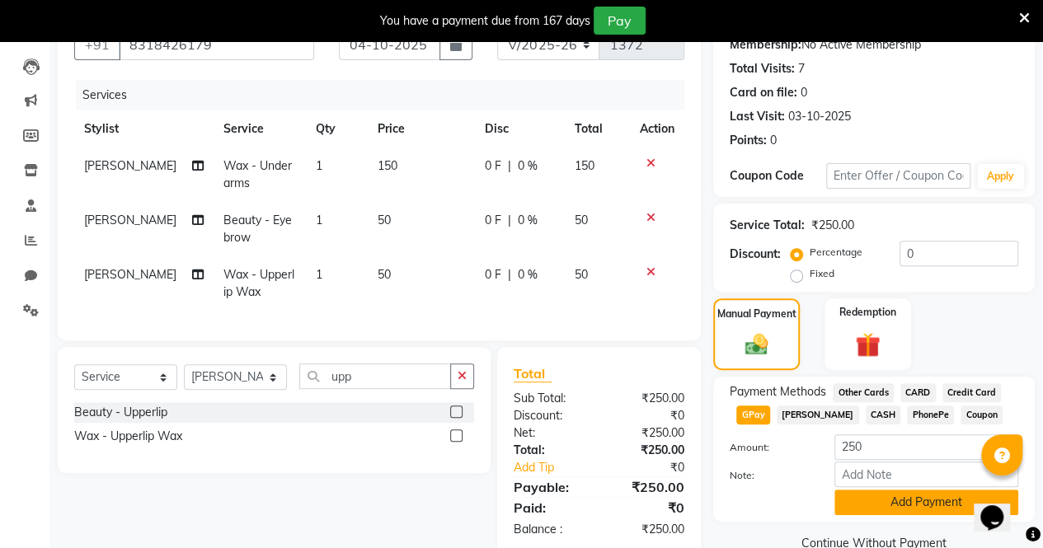
click at [878, 500] on button "Add Payment" at bounding box center [926, 503] width 184 height 26
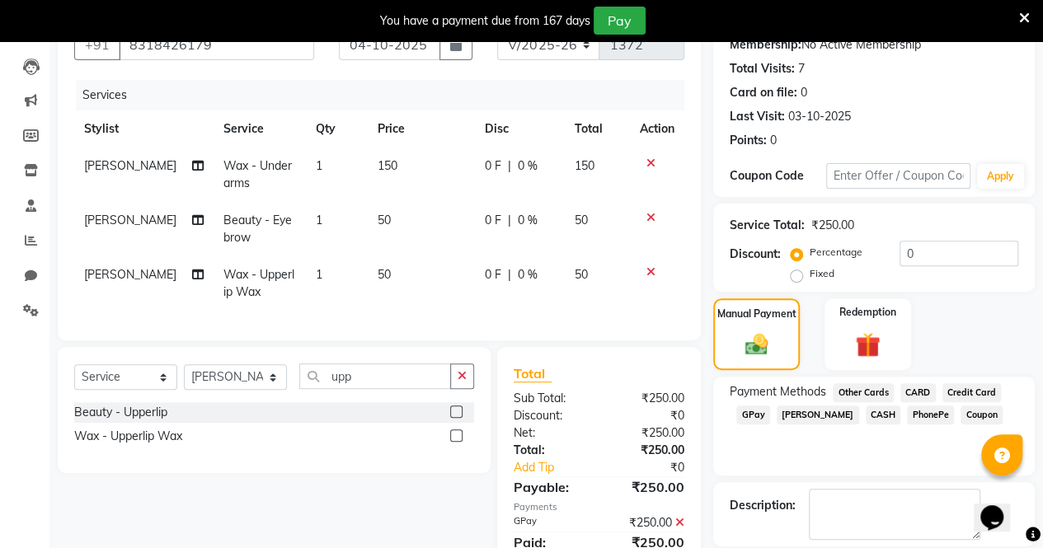
scroll to position [242, 0]
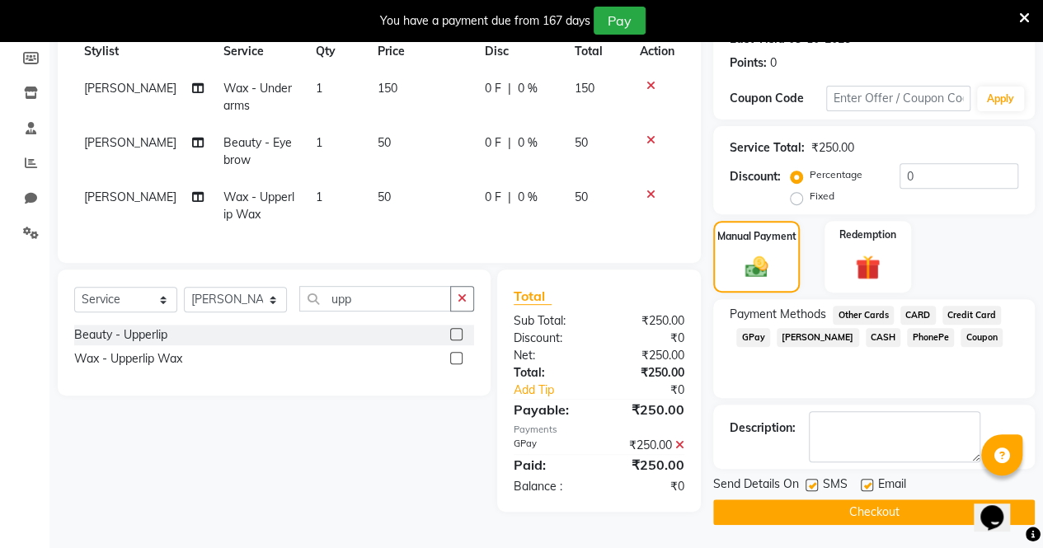
click at [811, 486] on label at bounding box center [811, 485] width 12 height 12
click at [811, 486] on input "checkbox" at bounding box center [810, 485] width 11 height 11
checkbox input "false"
click at [864, 485] on label at bounding box center [866, 485] width 12 height 12
click at [864, 485] on input "checkbox" at bounding box center [865, 485] width 11 height 11
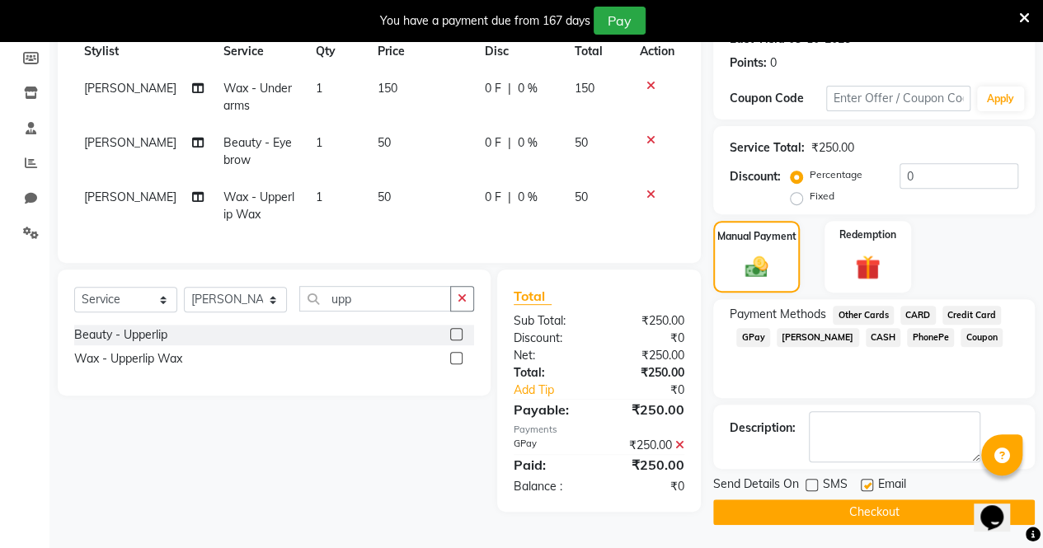
checkbox input "false"
click at [869, 510] on button "Checkout" at bounding box center [873, 512] width 321 height 26
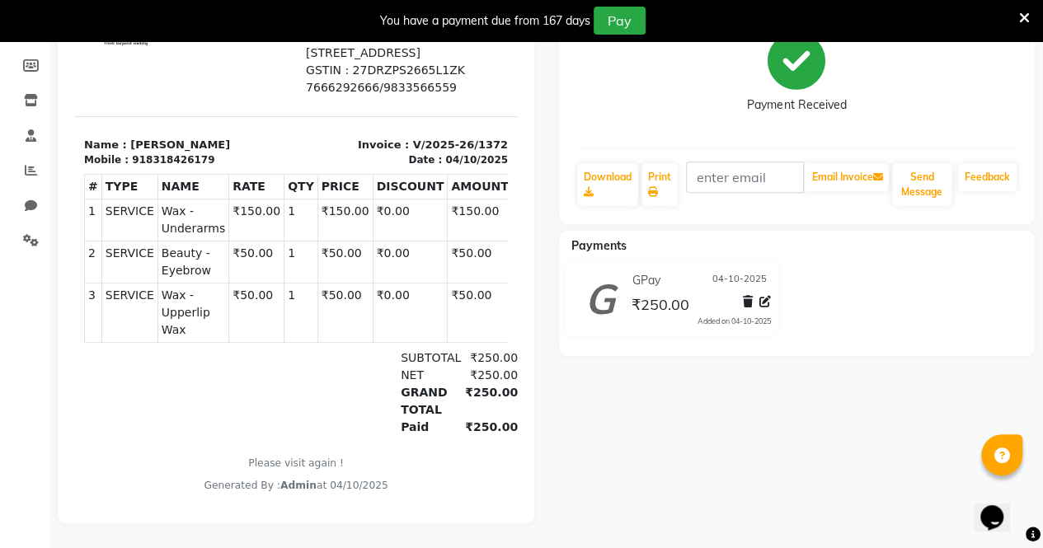
scroll to position [40, 0]
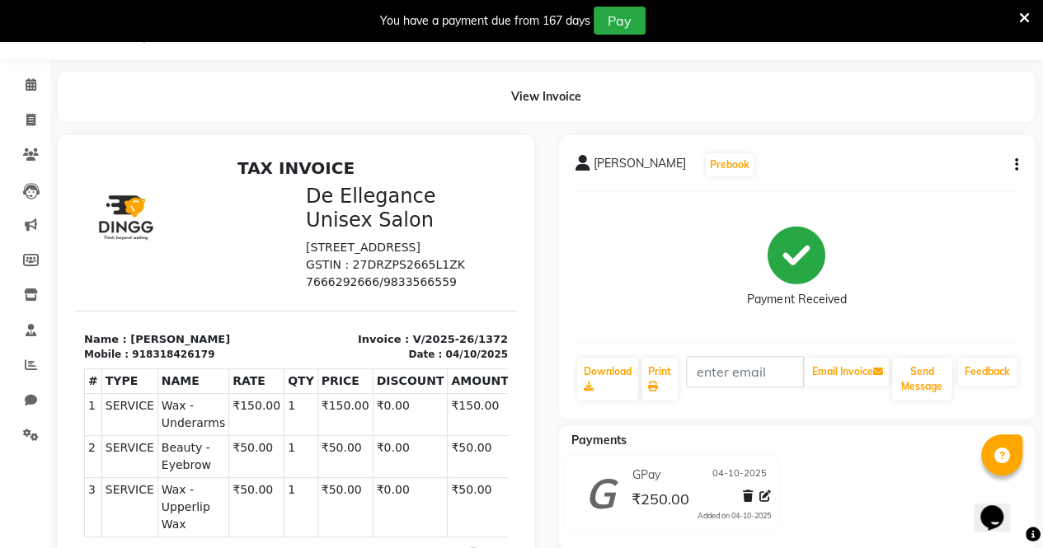
select select "7945"
select select "service"
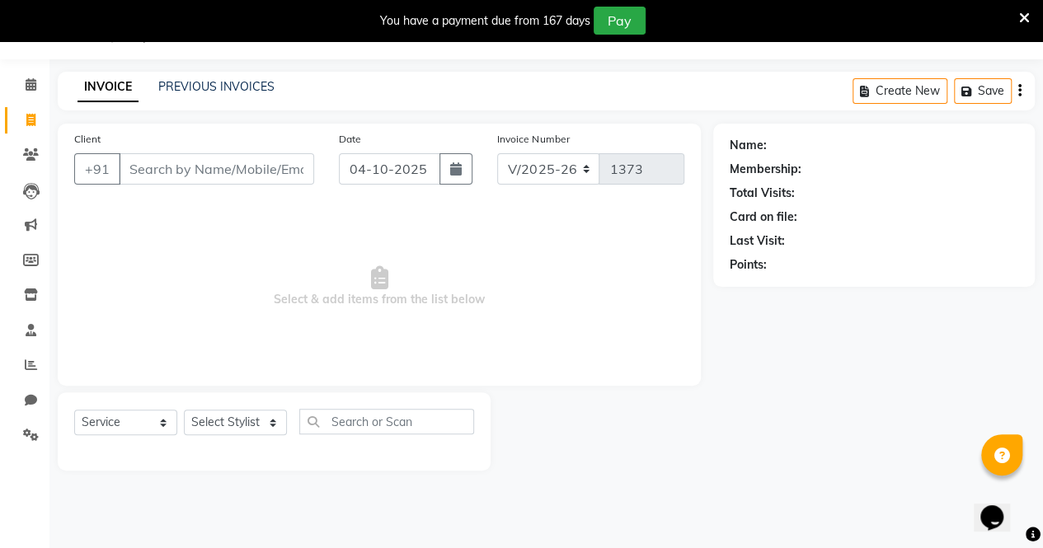
click at [243, 178] on input "Client" at bounding box center [216, 168] width 195 height 31
click at [199, 180] on input "Client" at bounding box center [216, 168] width 195 height 31
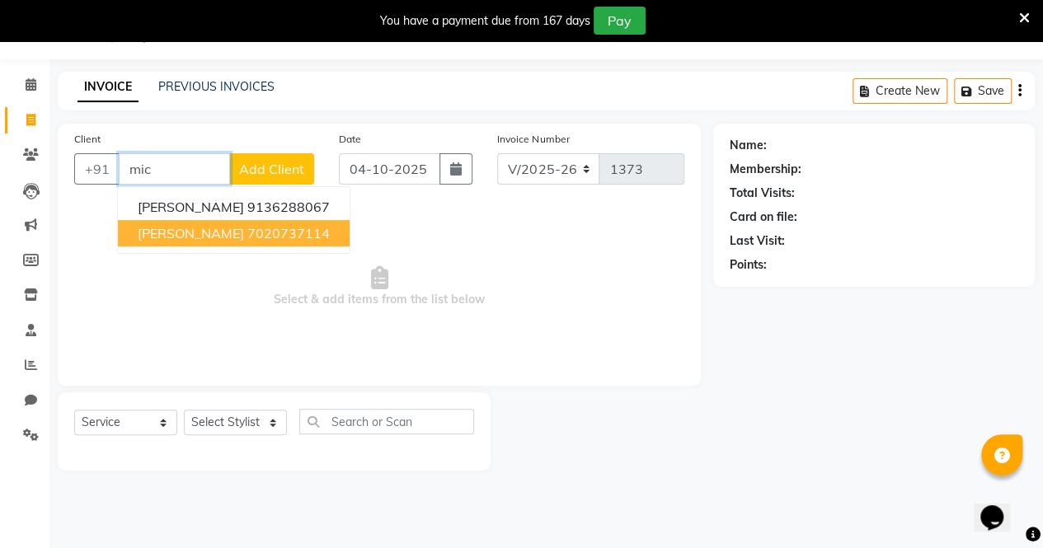
click at [260, 237] on ngb-highlight "7020737114" at bounding box center [288, 233] width 82 height 16
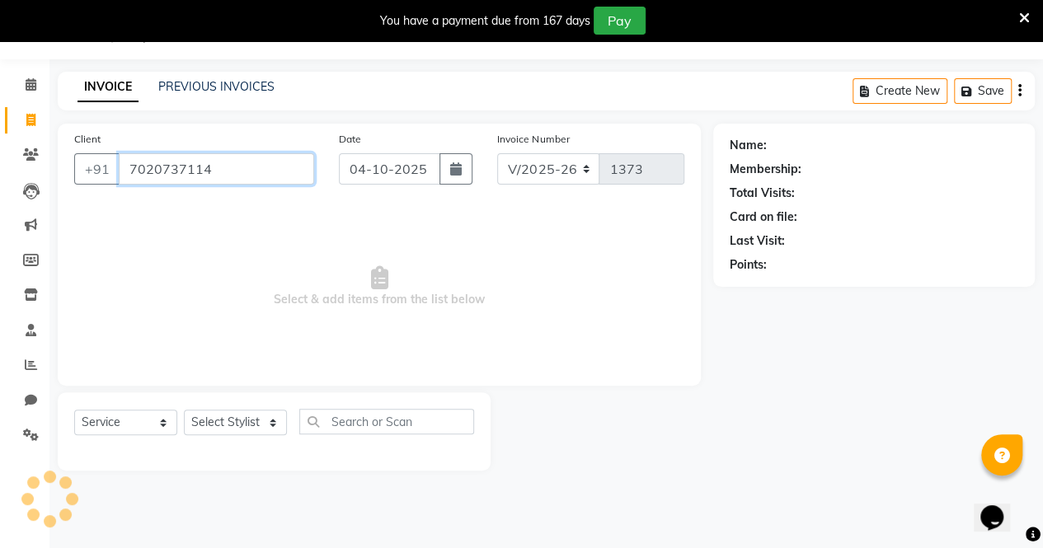
type input "7020737114"
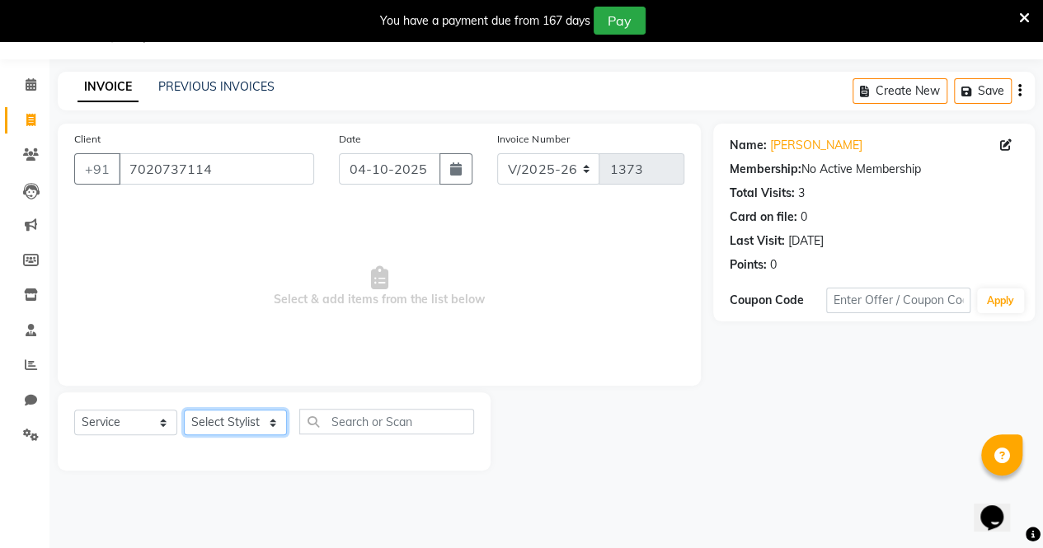
click at [225, 419] on select "Select Stylist [PERSON_NAME] [PERSON_NAME] [PERSON_NAME] [PERSON_NAME]" at bounding box center [235, 423] width 103 height 26
select select "80443"
click at [184, 410] on select "Select Stylist [PERSON_NAME] [PERSON_NAME] [PERSON_NAME] [PERSON_NAME]" at bounding box center [235, 423] width 103 height 26
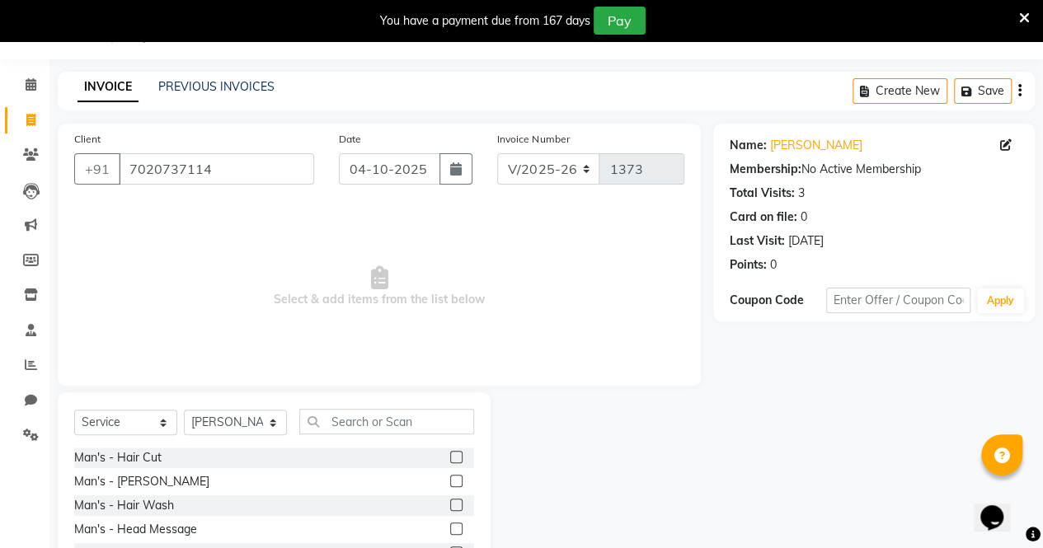
click at [450, 482] on label at bounding box center [456, 481] width 12 height 12
click at [450, 482] on input "checkbox" at bounding box center [455, 481] width 11 height 11
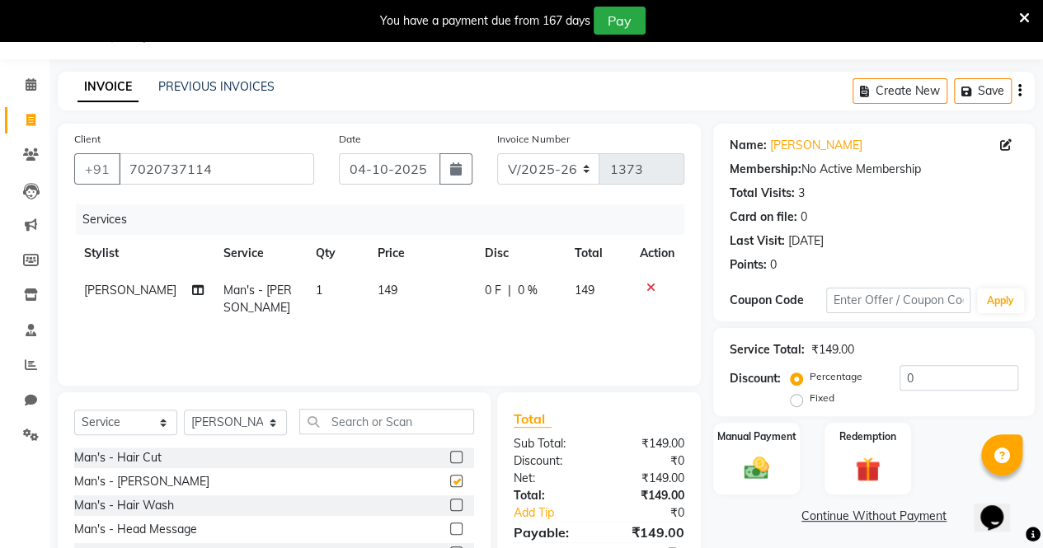
checkbox input "false"
click at [490, 288] on span "0 F" at bounding box center [493, 290] width 16 height 17
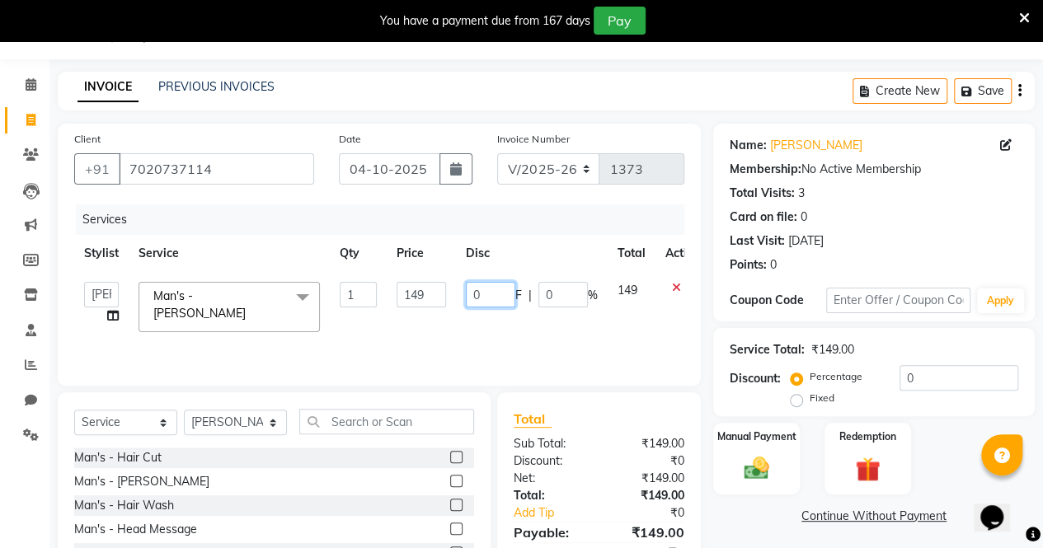
click at [496, 302] on input "0" at bounding box center [490, 295] width 49 height 26
type input "049"
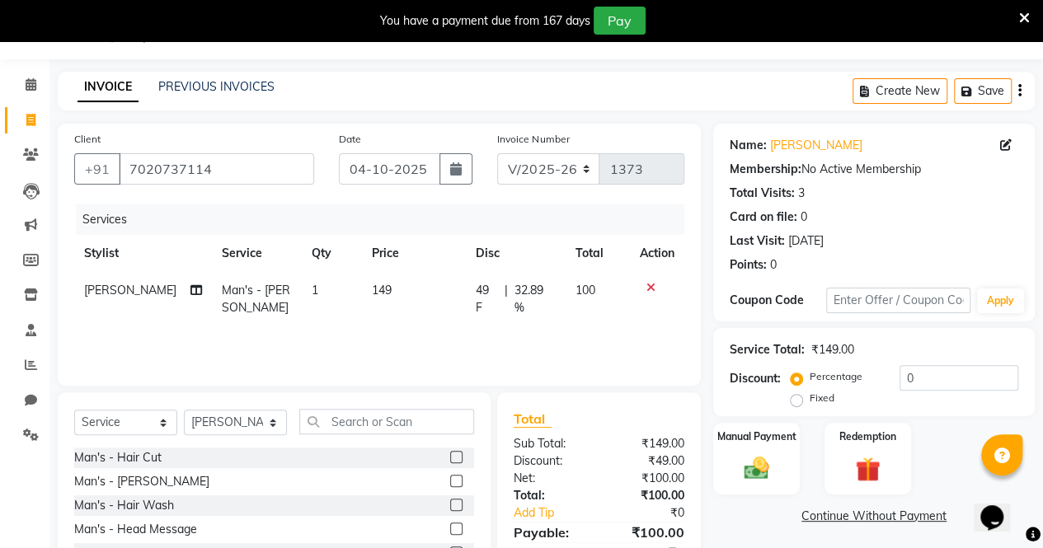
click at [500, 332] on div "Services Stylist Service Qty Price Disc Total Action [PERSON_NAME] Man's - [PER…" at bounding box center [379, 286] width 610 height 165
click at [747, 454] on img at bounding box center [756, 468] width 42 height 30
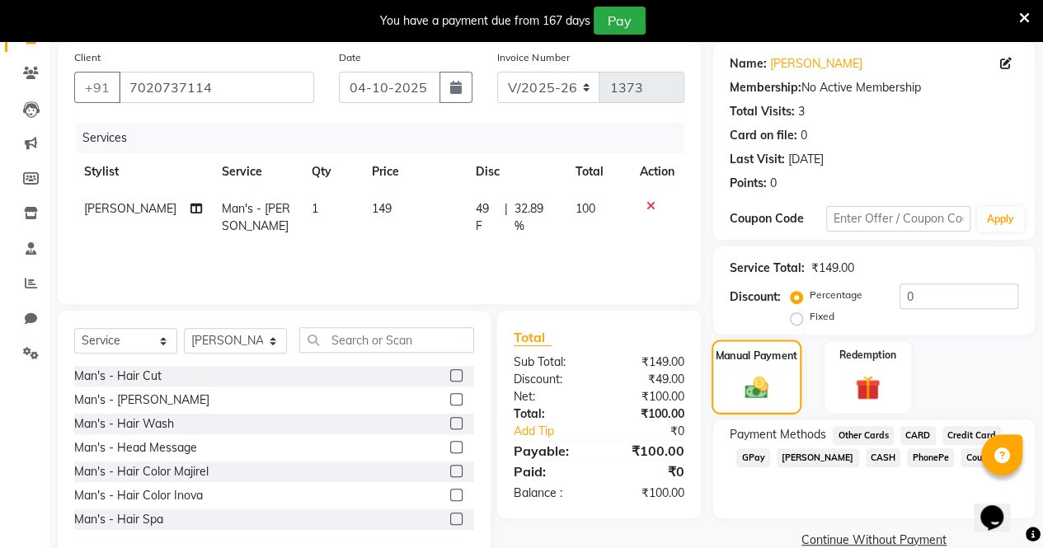
scroll to position [123, 0]
click at [747, 454] on span "GPay" at bounding box center [753, 457] width 34 height 19
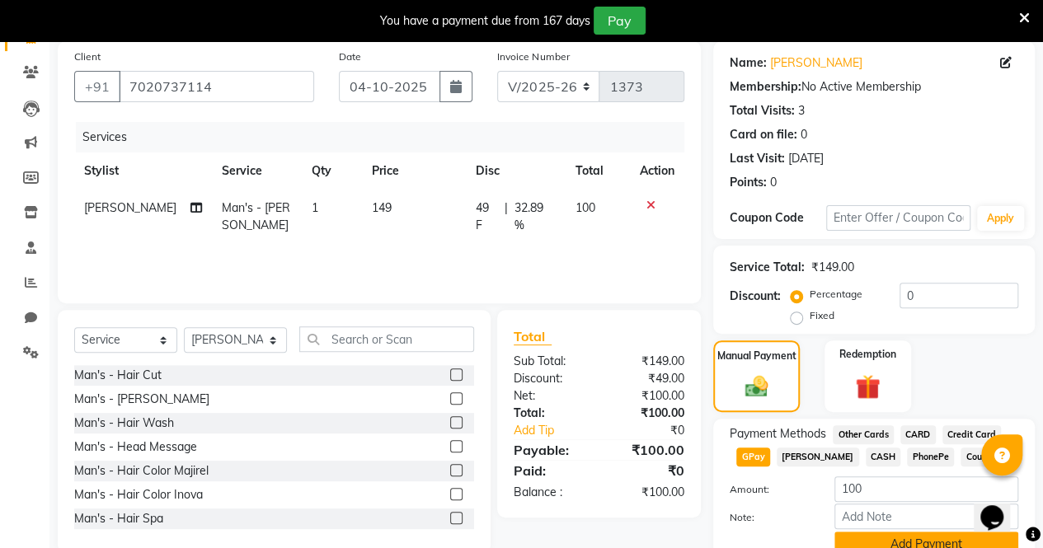
click at [903, 535] on button "Add Payment" at bounding box center [926, 545] width 184 height 26
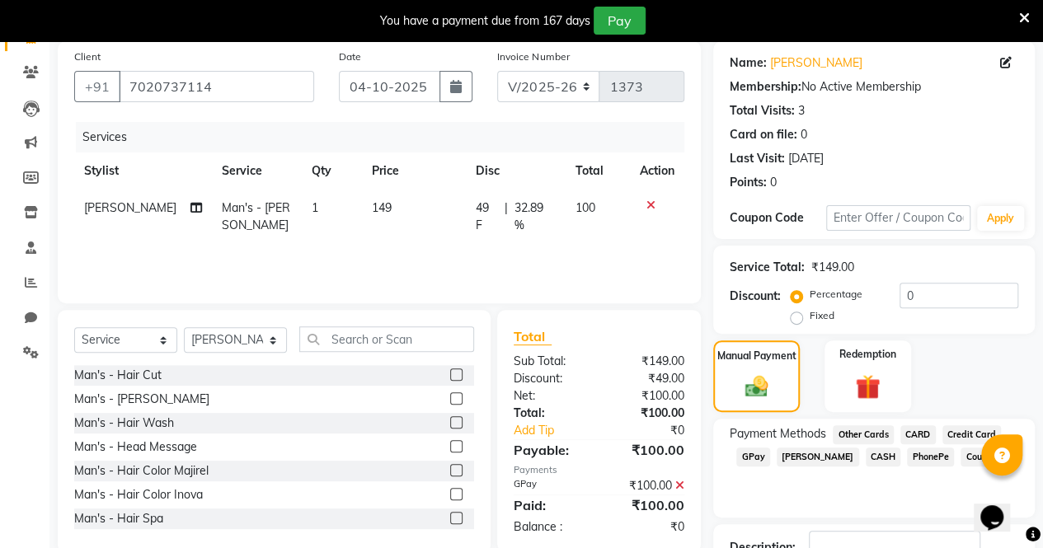
scroll to position [242, 0]
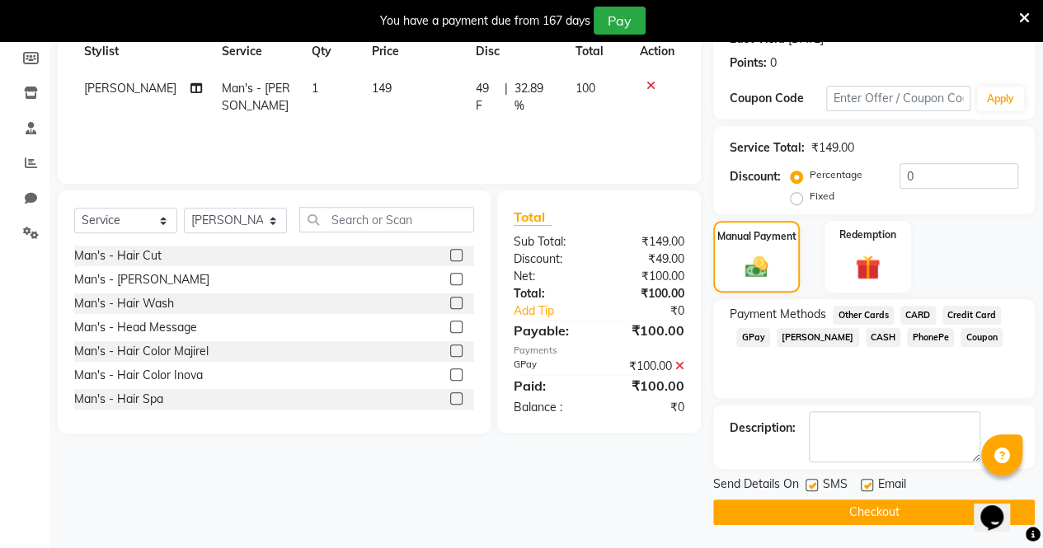
click at [811, 481] on label at bounding box center [811, 485] width 12 height 12
click at [811, 481] on input "checkbox" at bounding box center [810, 485] width 11 height 11
checkbox input "false"
click at [862, 485] on label at bounding box center [866, 485] width 12 height 12
click at [862, 485] on input "checkbox" at bounding box center [865, 485] width 11 height 11
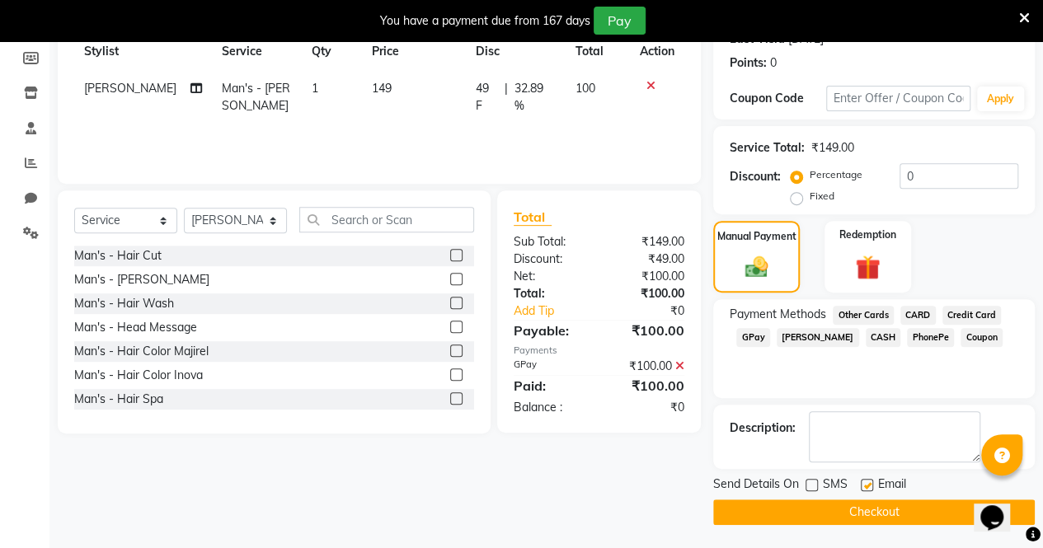
checkbox input "false"
click at [866, 510] on button "Checkout" at bounding box center [873, 512] width 321 height 26
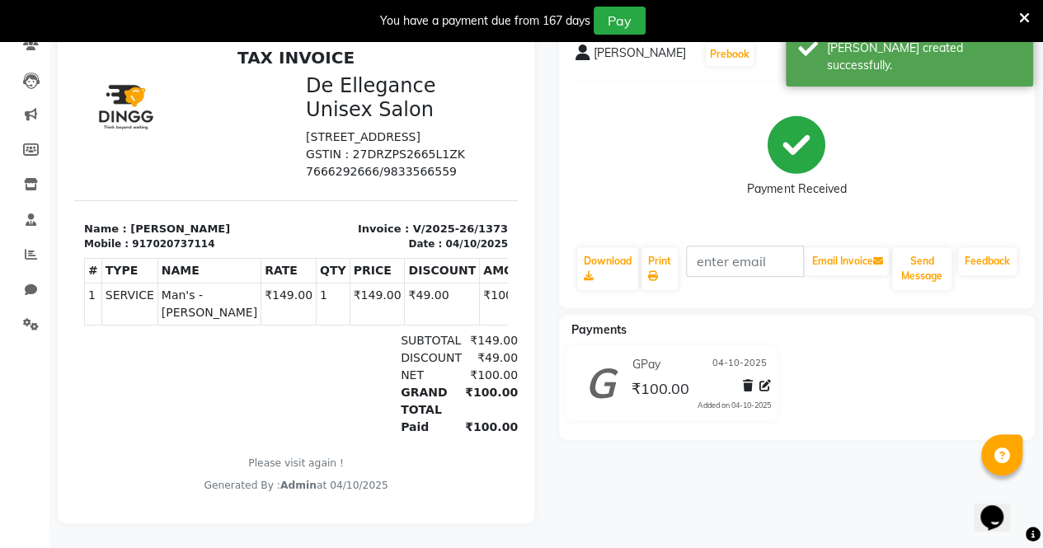
select select "service"
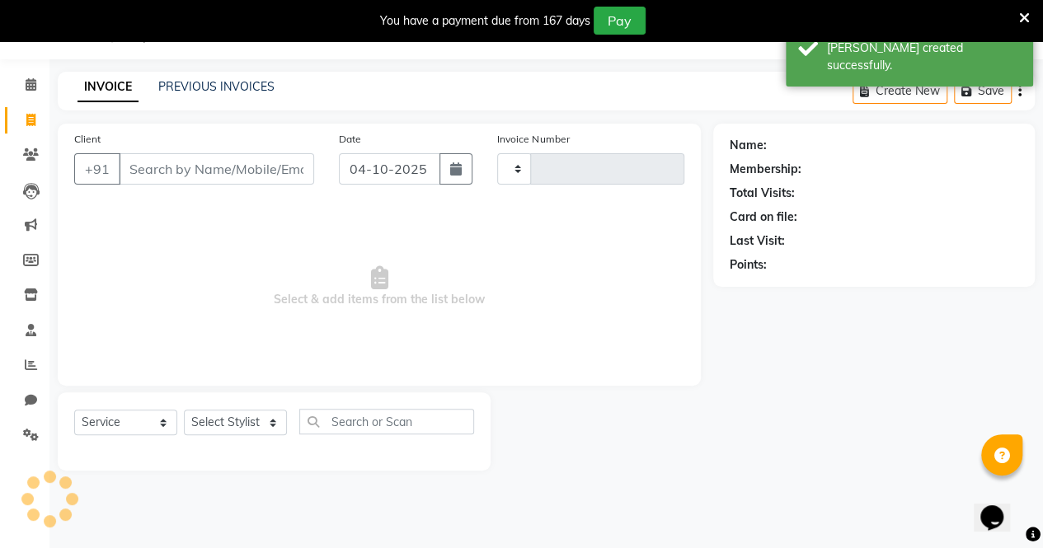
type input "1374"
select select "7945"
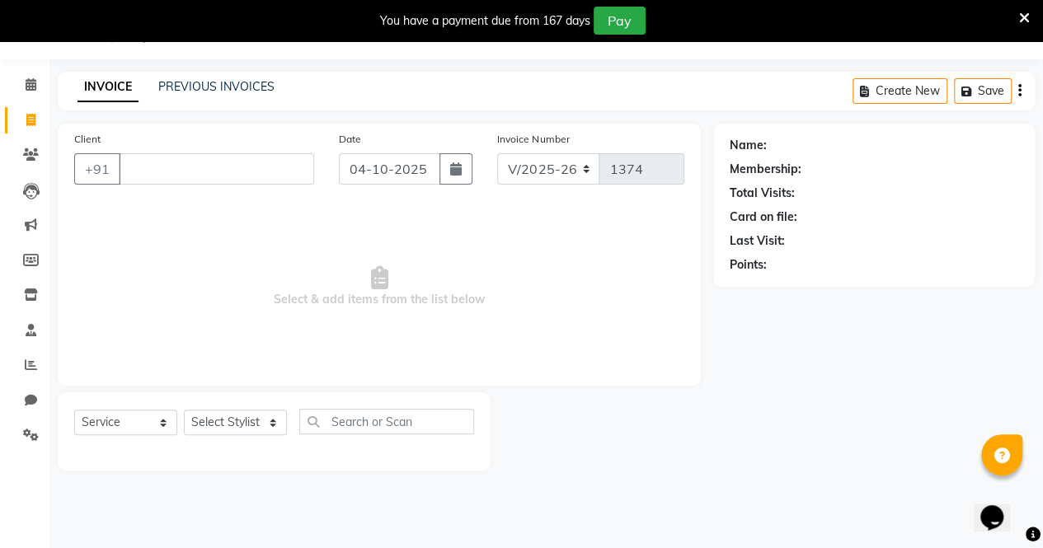
click at [743, 429] on div "Name: Membership: Total Visits: Card on file: Last Visit: Points:" at bounding box center [880, 297] width 334 height 347
